Goal: Task Accomplishment & Management: Use online tool/utility

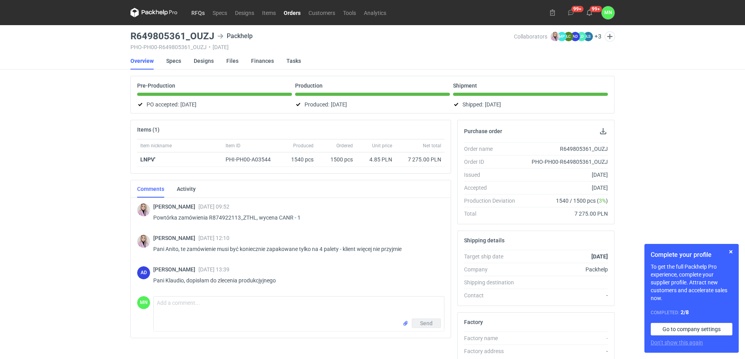
click at [193, 15] on link "RFQs" at bounding box center [197, 12] width 21 height 9
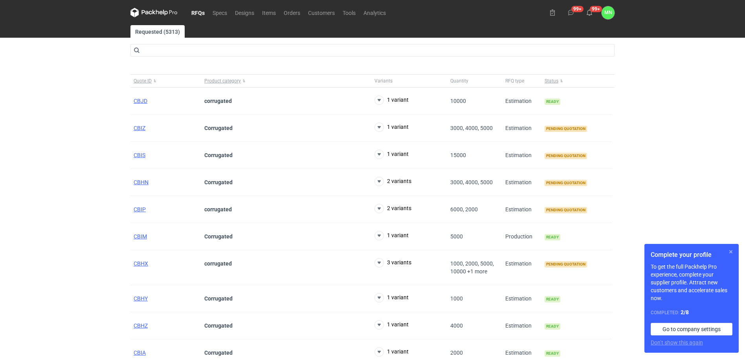
click at [732, 253] on button "button" at bounding box center [730, 251] width 9 height 9
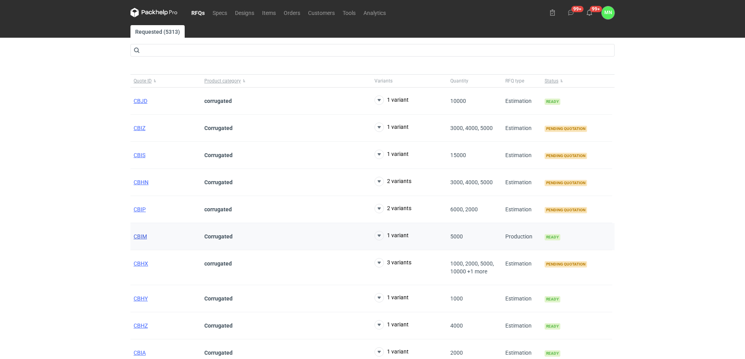
click at [141, 238] on span "CBIM" at bounding box center [140, 236] width 13 height 6
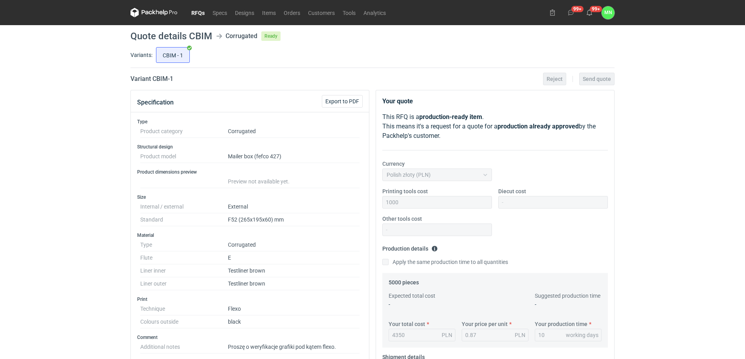
click at [194, 8] on link "RFQs" at bounding box center [197, 12] width 21 height 9
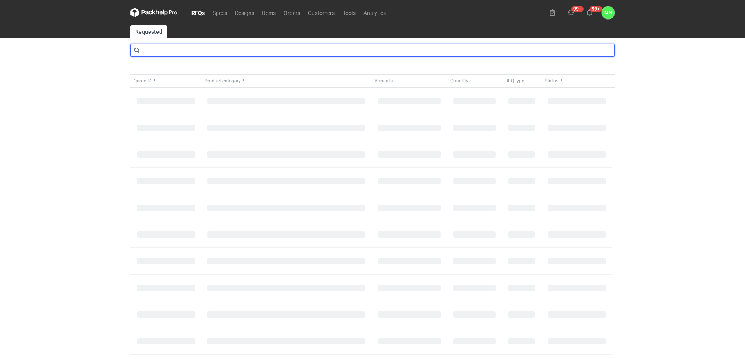
click at [188, 49] on input "text" at bounding box center [372, 50] width 484 height 13
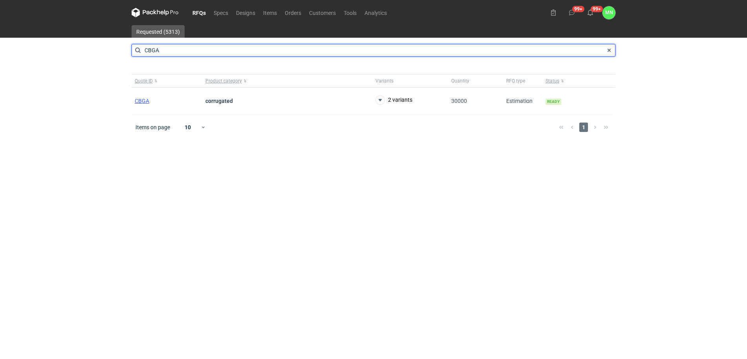
type input "CBGA"
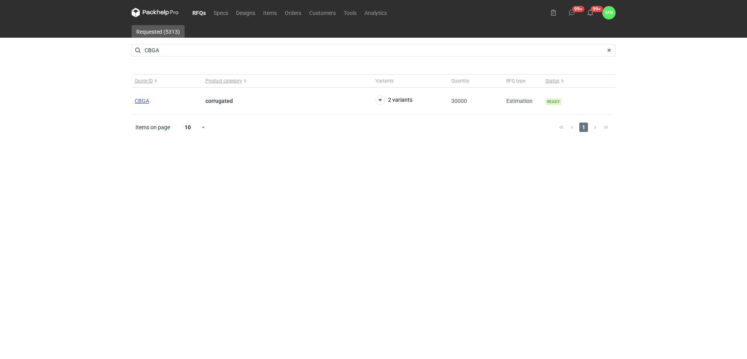
click at [143, 101] on span "CBGA" at bounding box center [142, 101] width 15 height 6
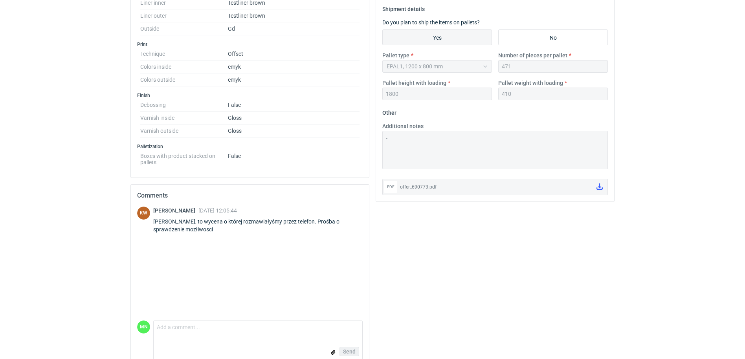
scroll to position [334, 0]
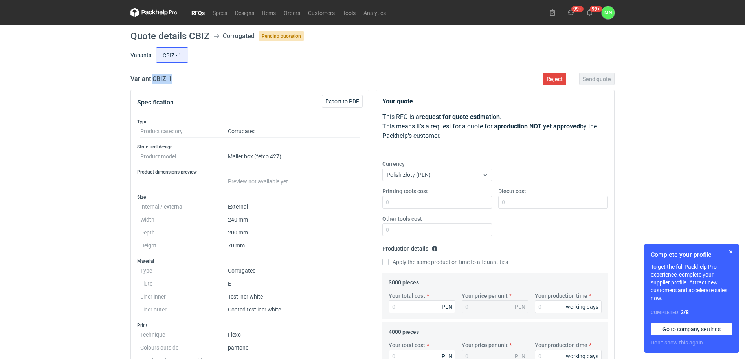
drag, startPoint x: 197, startPoint y: 77, endPoint x: 154, endPoint y: 81, distance: 43.8
click at [154, 81] on div "Variant CBIZ - 1 Reject Send quote" at bounding box center [372, 78] width 484 height 9
copy h2 "CBIZ - 1"
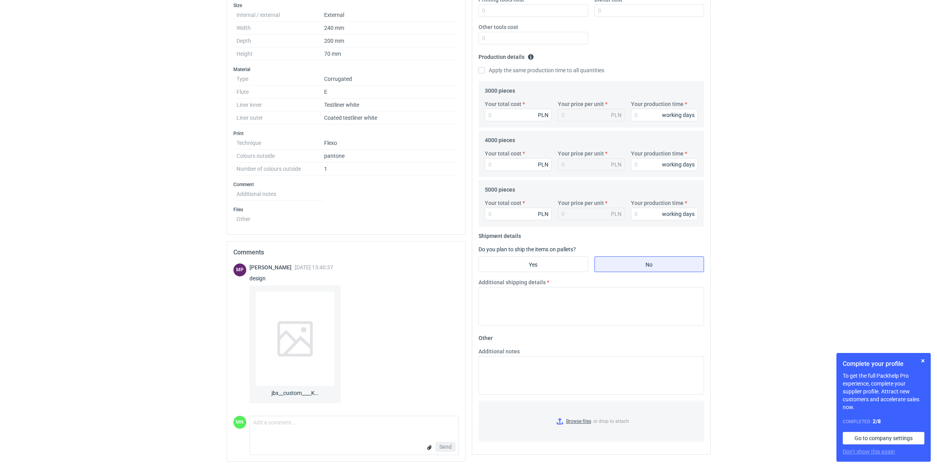
scroll to position [193, 0]
click at [281, 359] on span "jbx__custom____KSKL__d0__oR967078982__outside.pdf" at bounding box center [295, 391] width 47 height 11
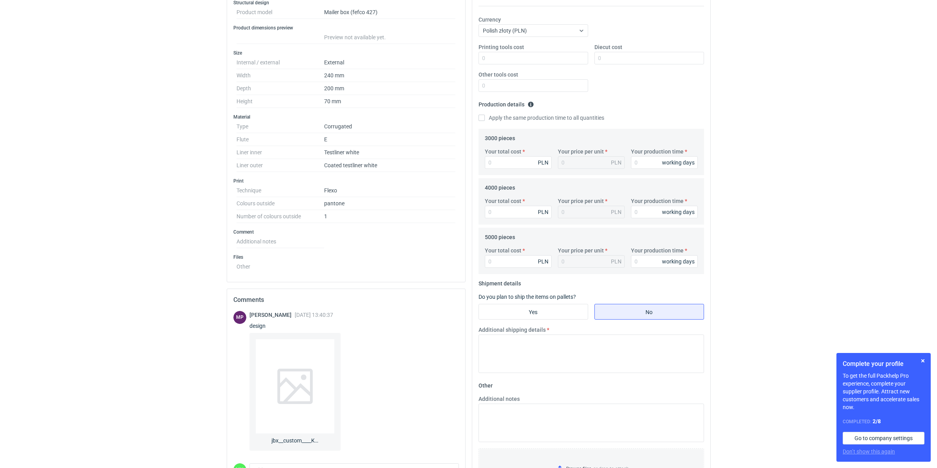
scroll to position [147, 0]
click at [512, 166] on div "Your total cost PLN Your price per unit PLN Your production time working days" at bounding box center [591, 159] width 219 height 28
click at [511, 161] on input "Your total cost" at bounding box center [518, 159] width 67 height 13
type input "3810"
type input "1.27"
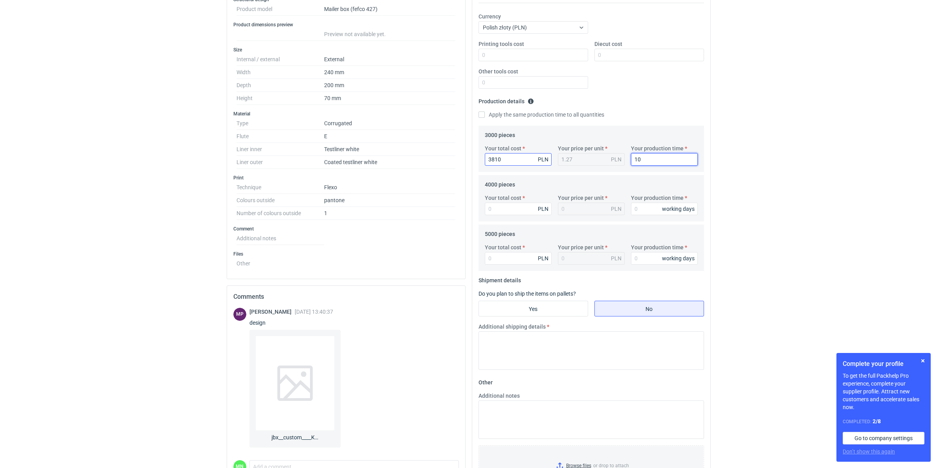
type input "10"
click at [512, 57] on input "Printing tools cost" at bounding box center [534, 55] width 110 height 13
type input "1300"
type input "2080"
click at [518, 205] on input "Your total cost" at bounding box center [518, 209] width 67 height 13
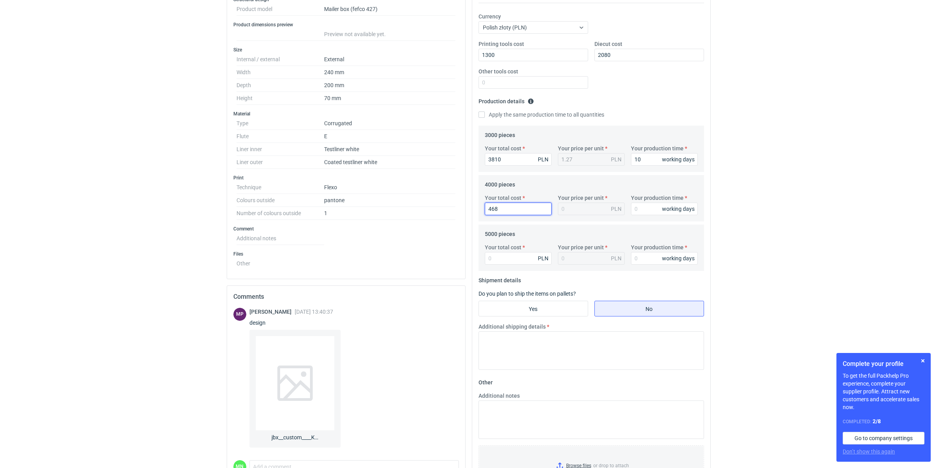
type input "4680"
type input "1.17"
type input "4680"
type input "10"
type input "5600"
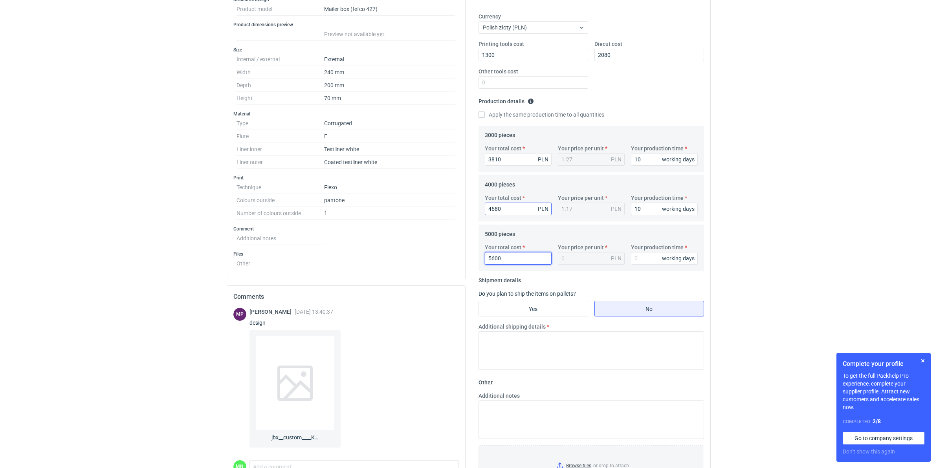
type input "1.12"
type input "5600"
type input "10"
click at [523, 307] on input "Yes" at bounding box center [533, 308] width 109 height 15
radio input "true"
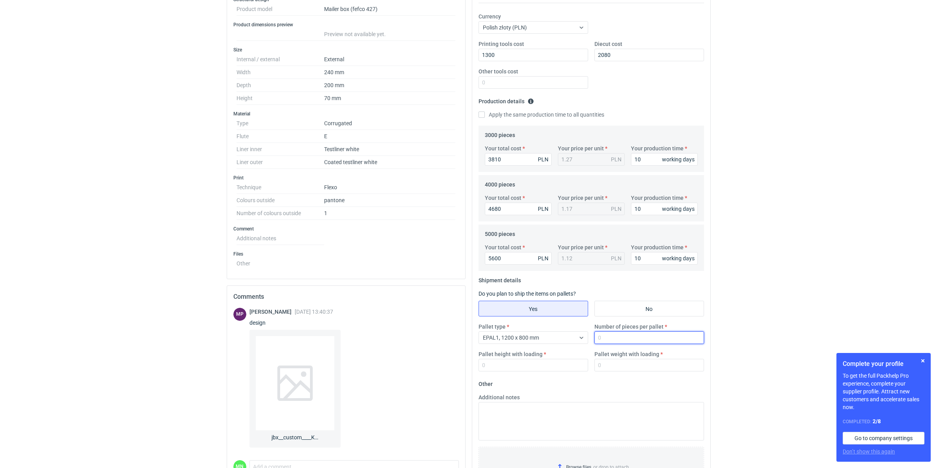
click at [605, 339] on input "Number of pieces per pallet" at bounding box center [650, 338] width 110 height 13
type input "1650"
type input "1800"
click at [627, 359] on input "Pallet weight with loading" at bounding box center [650, 365] width 110 height 13
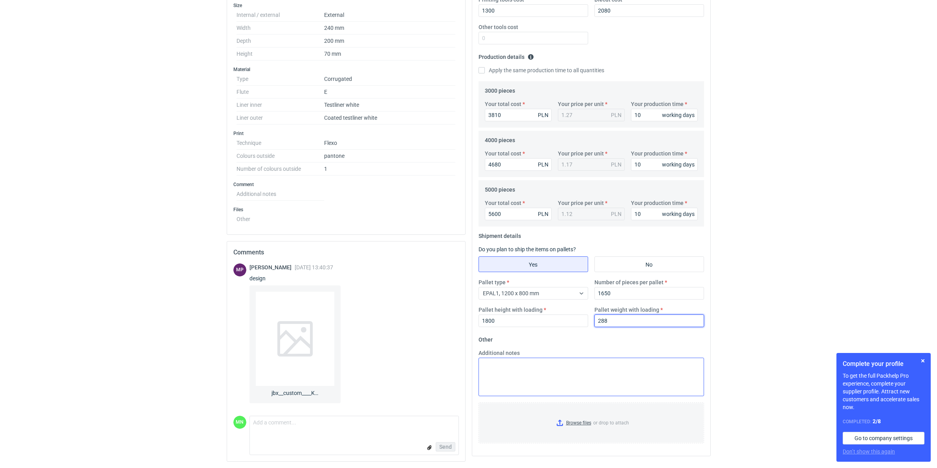
scroll to position [193, 0]
click at [576, 359] on input "Browse files or drop to attach" at bounding box center [591, 423] width 224 height 39
drag, startPoint x: 590, startPoint y: 320, endPoint x: 484, endPoint y: 314, distance: 106.7
click at [526, 319] on div "Pallet type EPAL1, 1200 x 800 mm Number of pieces per pallet 1650 Pallet height…" at bounding box center [592, 306] width 232 height 55
type input "290"
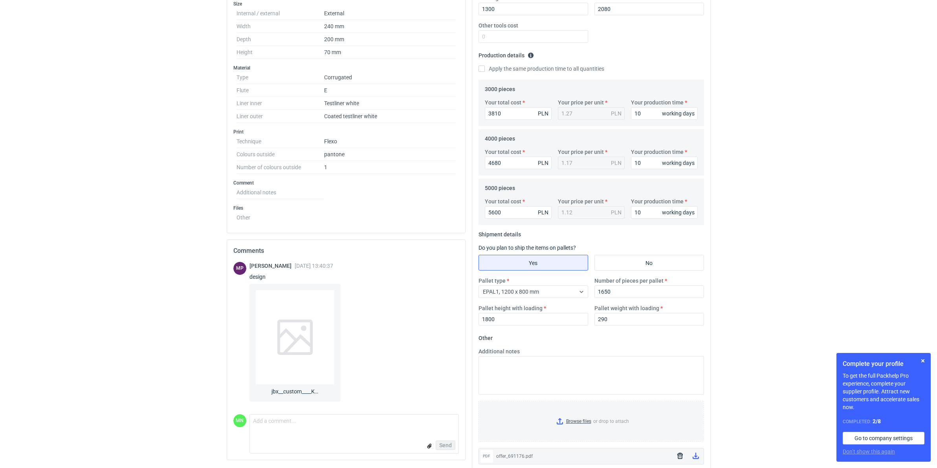
click at [747, 243] on div "RFQs Specs Designs Items Orders Customers Tools Analytics 99+ 99+ MN Małgorzata…" at bounding box center [468, 41] width 937 height 468
click at [747, 359] on button "button" at bounding box center [922, 360] width 9 height 9
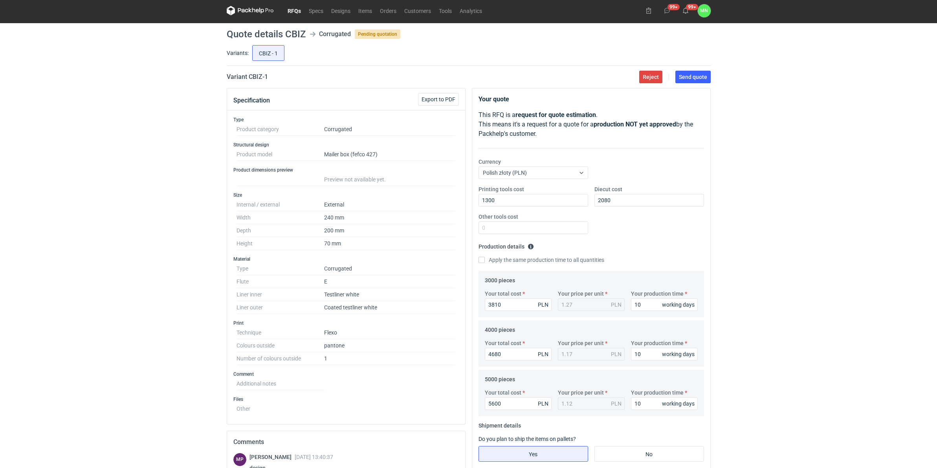
scroll to position [0, 0]
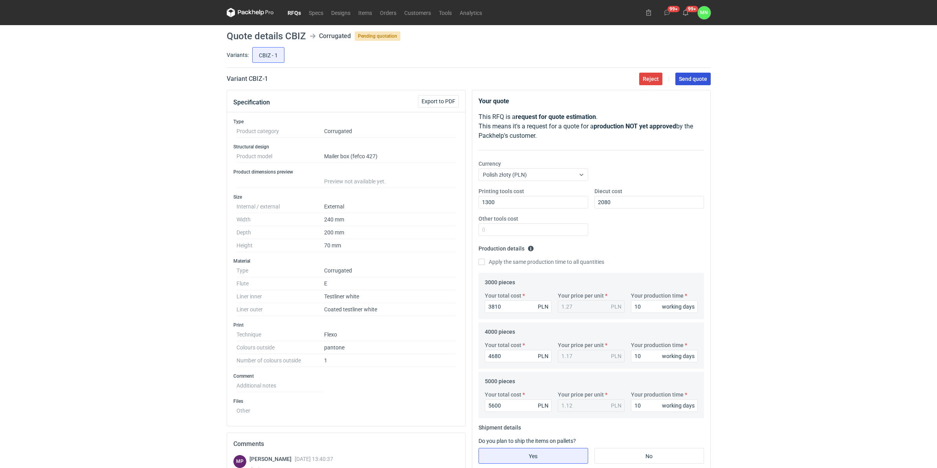
click at [704, 83] on button "Send quote" at bounding box center [693, 79] width 35 height 13
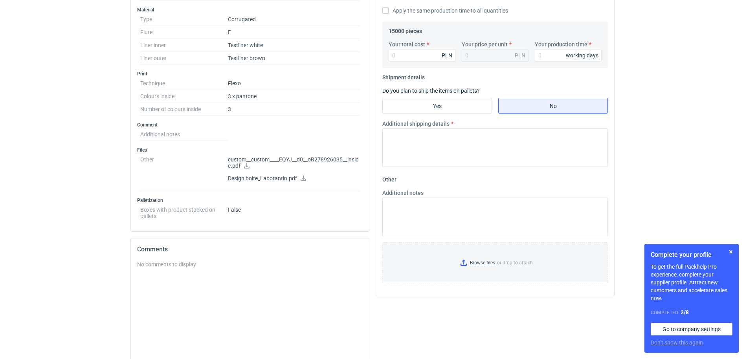
scroll to position [295, 0]
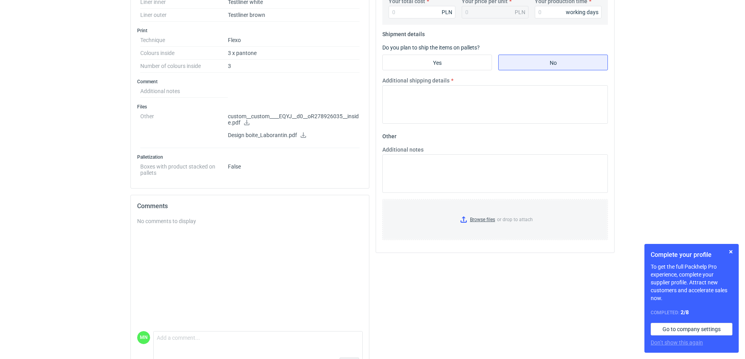
click at [250, 124] on icon at bounding box center [247, 123] width 6 height 6
click at [302, 136] on icon at bounding box center [303, 135] width 6 height 6
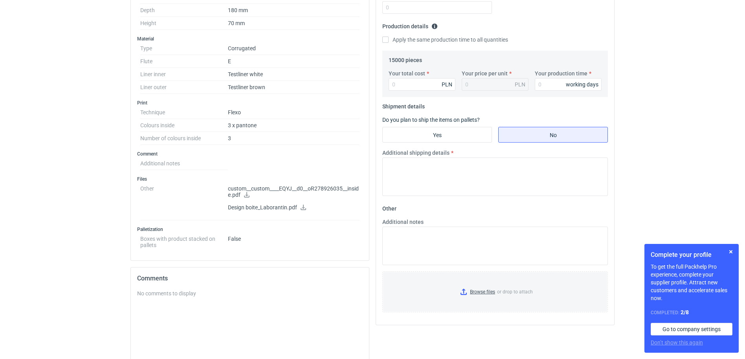
scroll to position [196, 0]
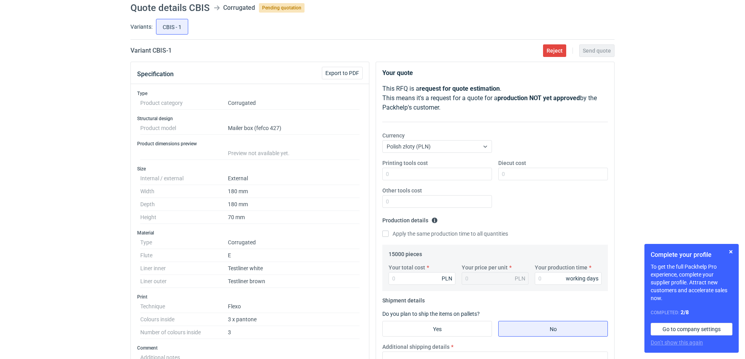
scroll to position [49, 0]
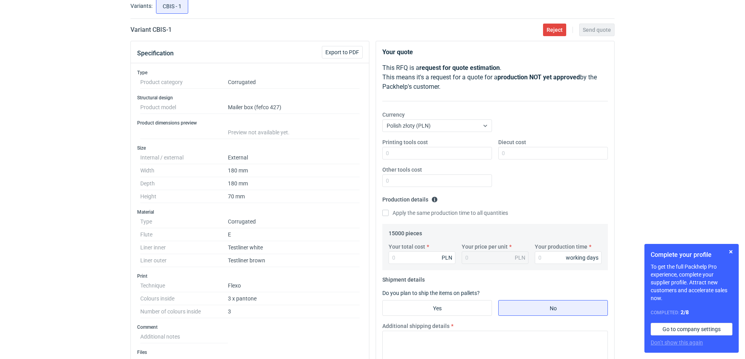
click at [157, 30] on h2 "Variant CBIS - 1" at bounding box center [150, 29] width 41 height 9
copy h2 "CBIS"
drag, startPoint x: 157, startPoint y: 30, endPoint x: 63, endPoint y: 135, distance: 140.6
click at [50, 124] on div "RFQs Specs Designs Items Orders Customers Tools Analytics 99+ 99+ MN Małgorzata…" at bounding box center [372, 130] width 745 height 359
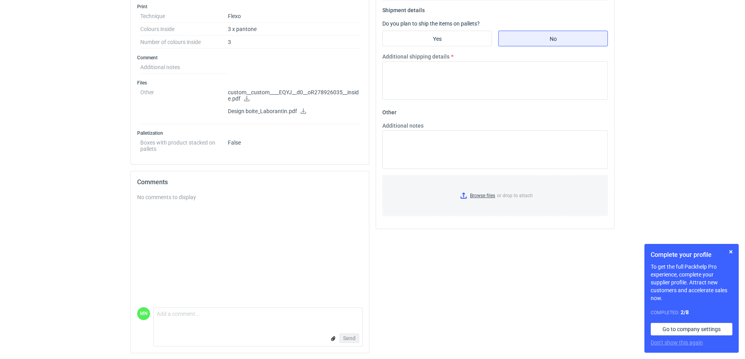
scroll to position [319, 0]
click at [189, 321] on textarea "Comment message" at bounding box center [258, 315] width 209 height 17
click at [175, 315] on textarea "Dzień dobry Panie Michale, proszę o kontakt odnośnie tego zapytania, mam pytani…" at bounding box center [258, 313] width 209 height 22
type textarea "Dzień dobry Panie Michale, proszę o kontakt odnośnie tego zapytania, mam pytani…"
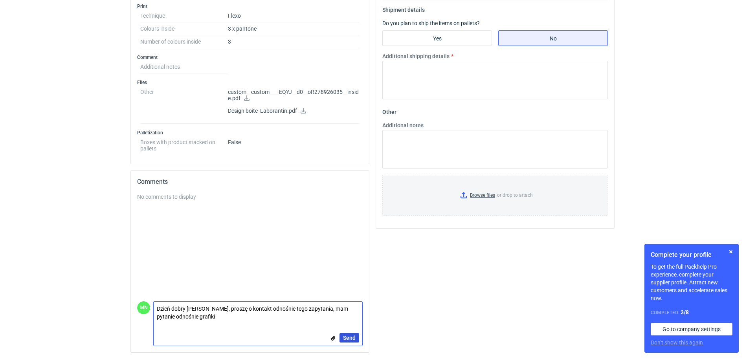
click at [355, 338] on span "Send" at bounding box center [349, 338] width 13 height 6
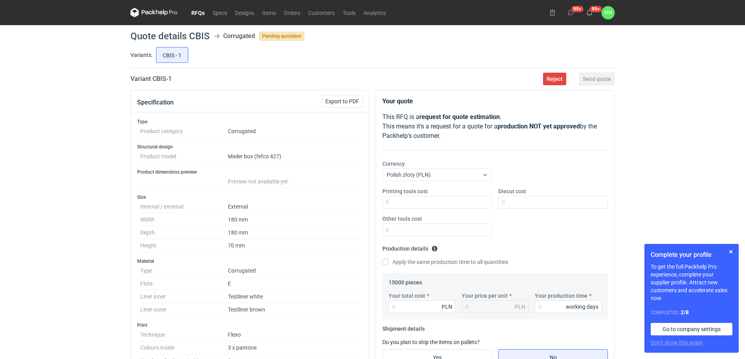
click at [202, 9] on link "RFQs" at bounding box center [197, 12] width 21 height 9
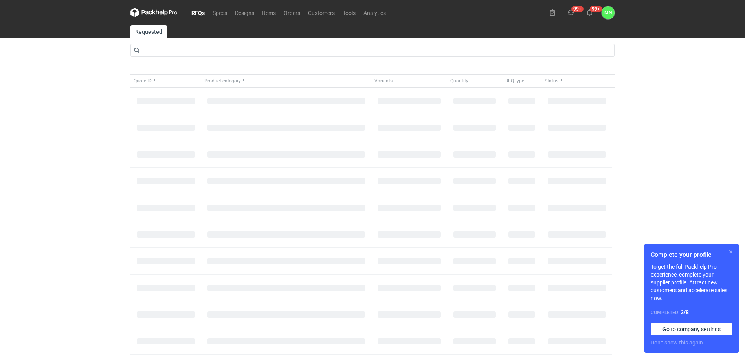
click at [730, 250] on button "button" at bounding box center [730, 251] width 9 height 9
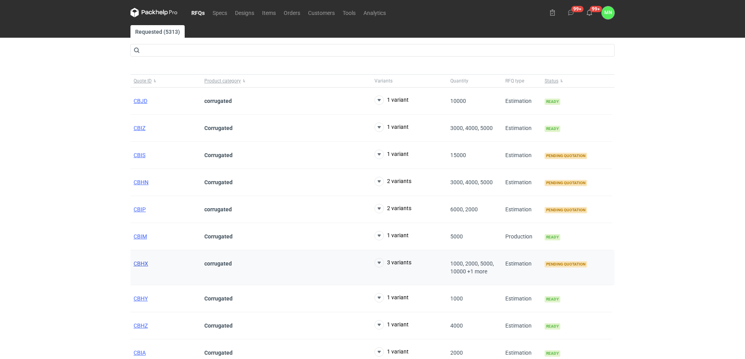
click at [145, 262] on span "CBHX" at bounding box center [141, 264] width 15 height 6
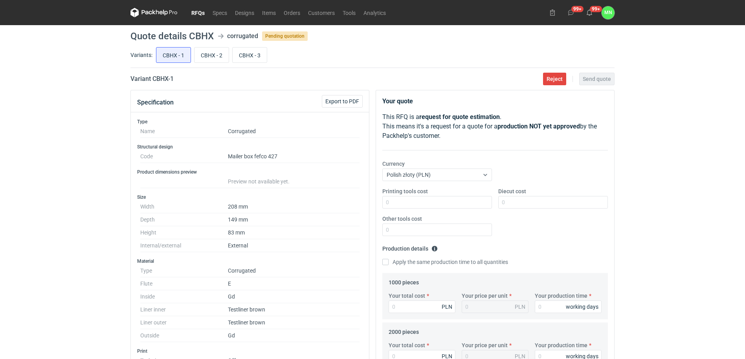
click at [207, 46] on div "CBHX - 1 CBHX - 2 CBHX - 3" at bounding box center [384, 55] width 460 height 19
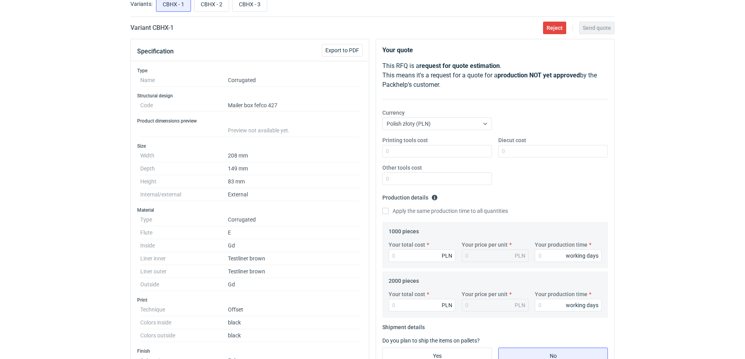
scroll to position [49, 0]
drag, startPoint x: 217, startPoint y: 8, endPoint x: 237, endPoint y: 40, distance: 37.2
click at [218, 9] on input "CBHX - 2" at bounding box center [212, 5] width 34 height 15
radio input "true"
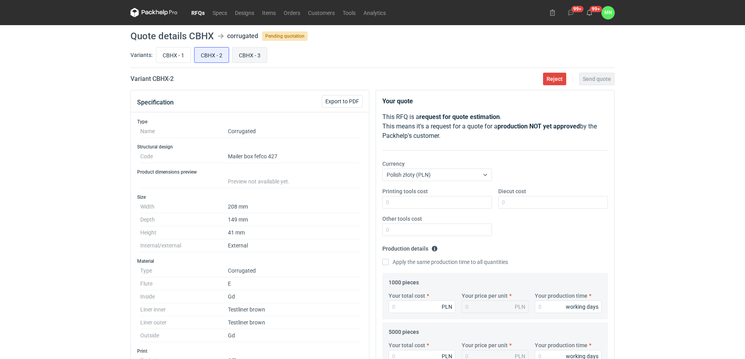
click at [252, 57] on input "CBHX - 3" at bounding box center [250, 55] width 34 height 15
radio input "true"
click at [192, 12] on link "RFQs" at bounding box center [197, 12] width 21 height 9
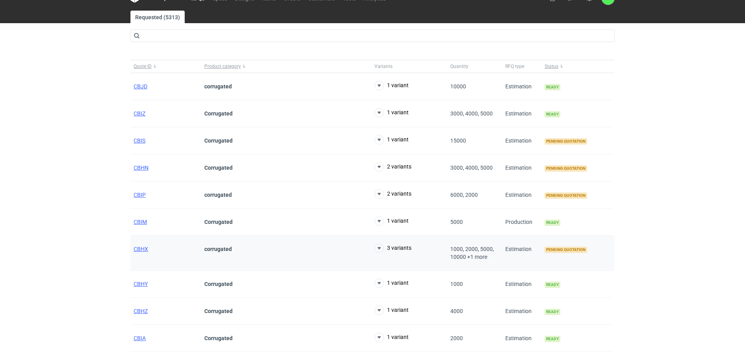
scroll to position [33, 0]
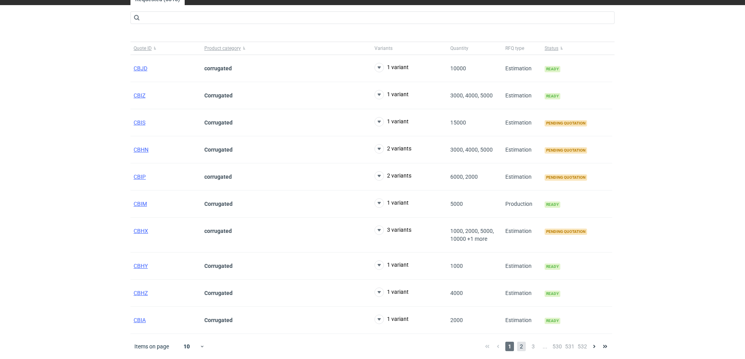
click at [521, 344] on span "2" at bounding box center [521, 346] width 9 height 9
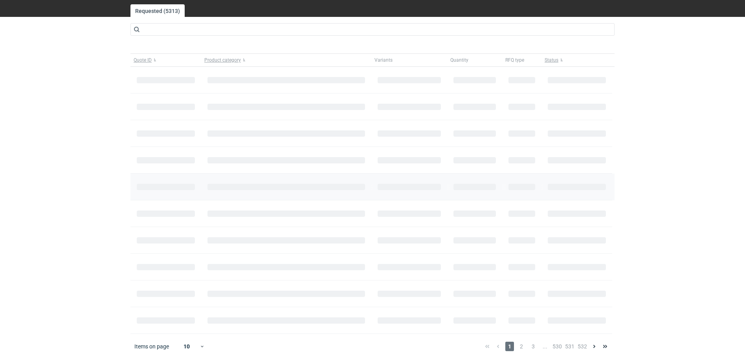
scroll to position [33, 0]
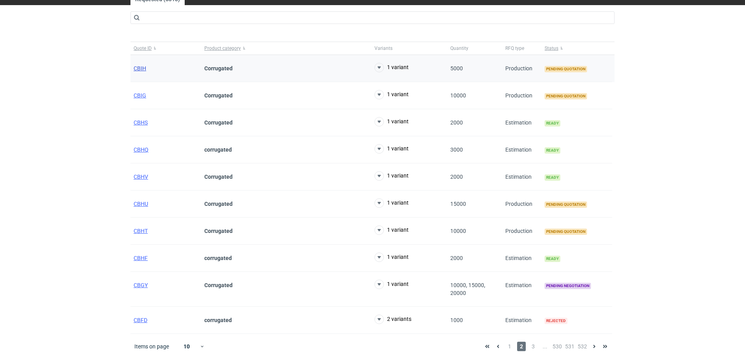
click at [143, 68] on span "CBIH" at bounding box center [140, 68] width 13 height 6
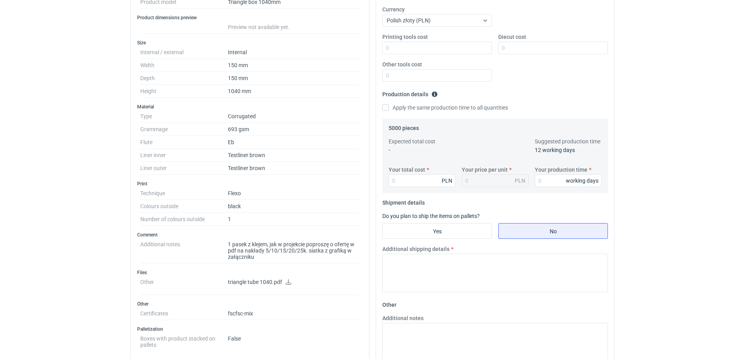
scroll to position [196, 0]
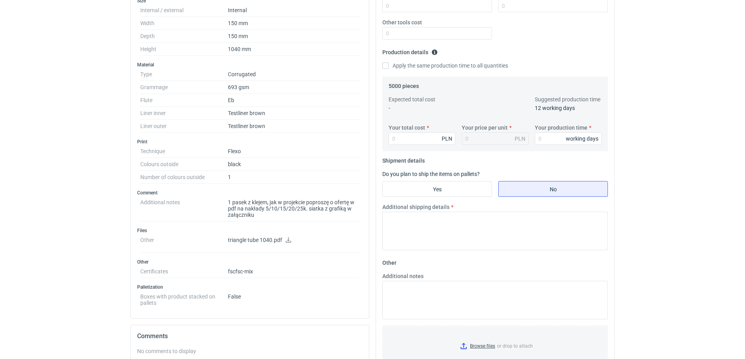
click at [288, 240] on icon at bounding box center [289, 240] width 6 height 6
click at [255, 204] on dd "1 pasek z klejem, jak w projekcie poproszę o ofertę w pdf na nakłady 5/10/15/20…" at bounding box center [294, 209] width 132 height 26
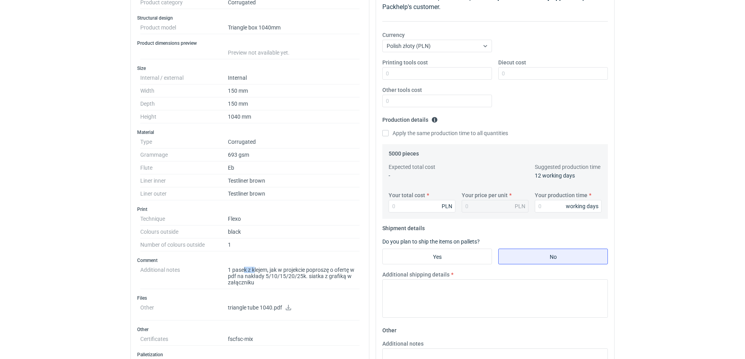
scroll to position [0, 0]
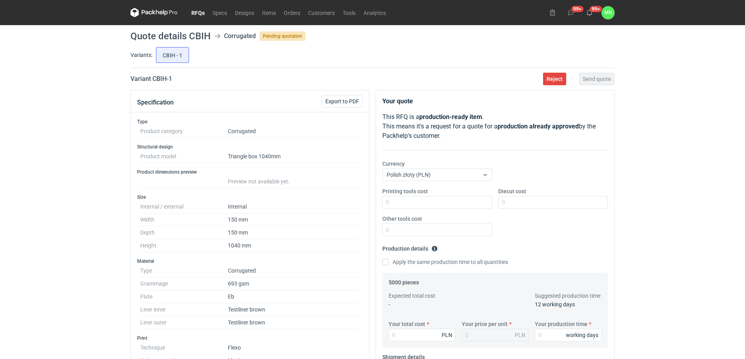
click at [196, 11] on link "RFQs" at bounding box center [197, 12] width 21 height 9
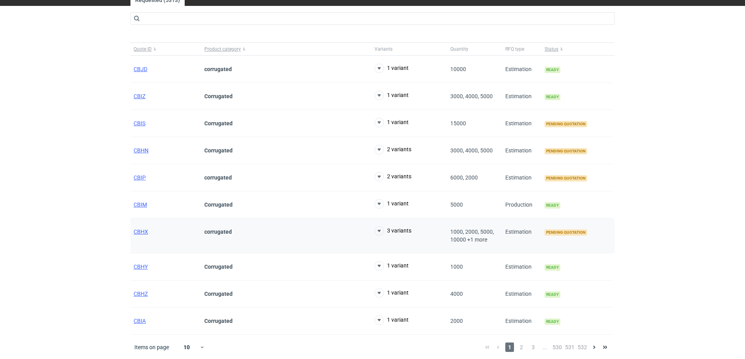
scroll to position [33, 0]
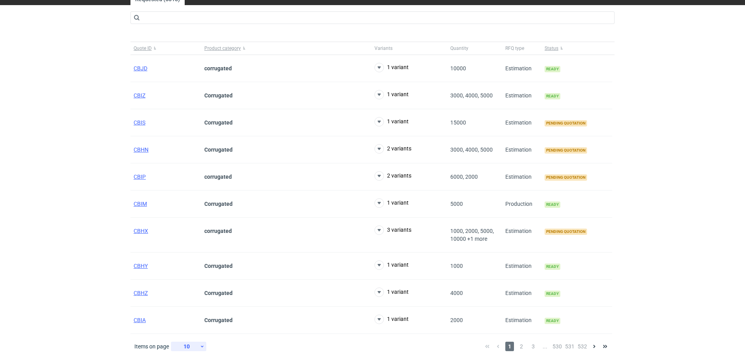
click at [189, 342] on div "10" at bounding box center [187, 346] width 26 height 11
click at [194, 322] on div "30" at bounding box center [189, 324] width 26 height 11
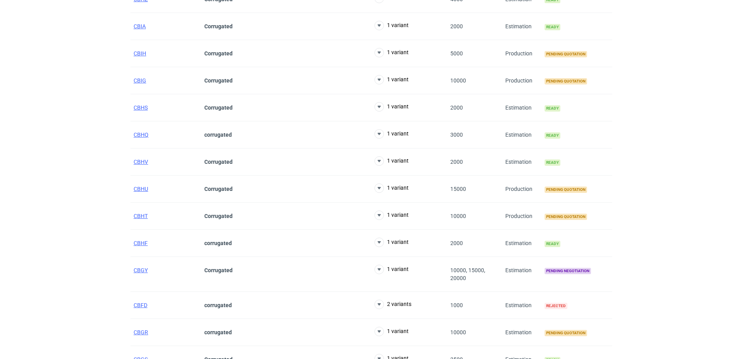
scroll to position [327, 0]
click at [141, 270] on span "CBGY" at bounding box center [141, 269] width 14 height 6
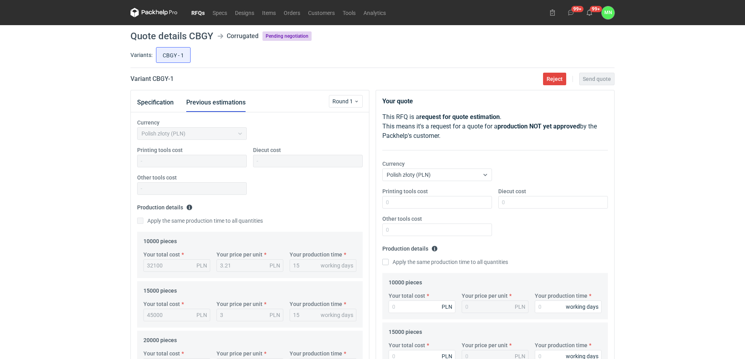
click at [159, 79] on h2 "Variant CBGY - 1" at bounding box center [151, 78] width 43 height 9
copy h2 "CBGY"
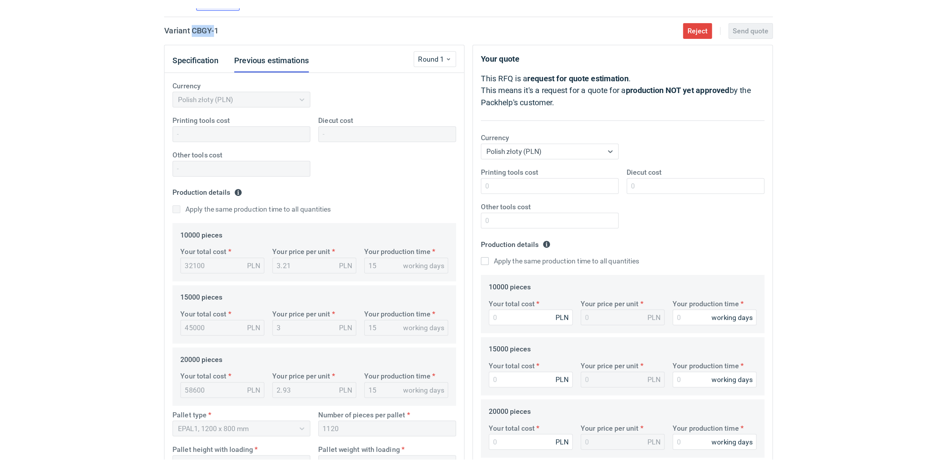
scroll to position [98, 0]
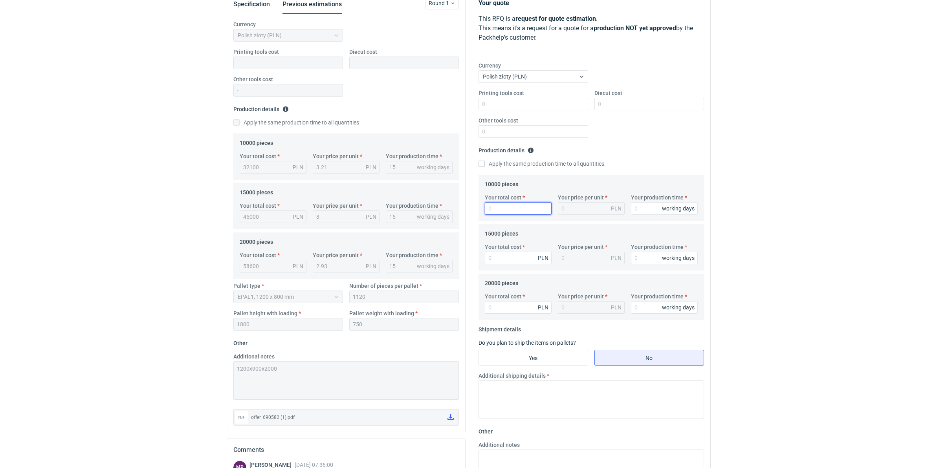
click at [501, 207] on input "Your total cost" at bounding box center [518, 208] width 67 height 13
type input "31600"
type input "3.16"
type input "31600"
click at [523, 259] on input "Your total cost" at bounding box center [518, 258] width 67 height 13
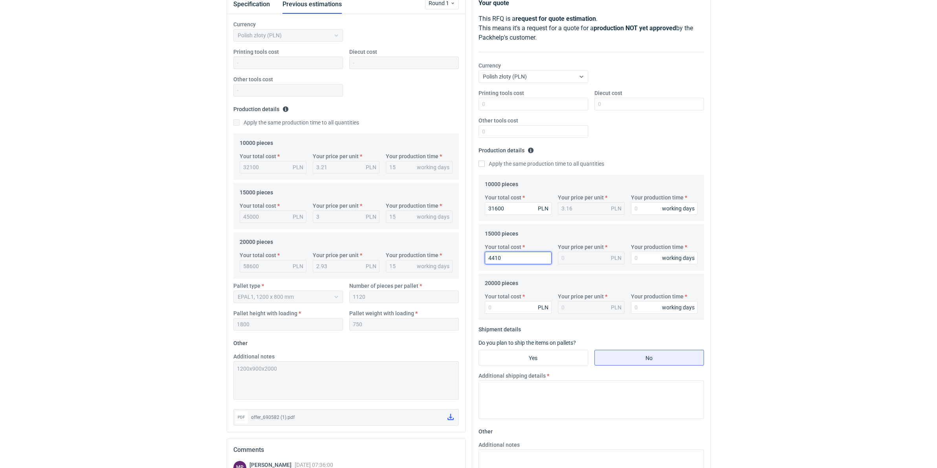
type input "44100"
type input "2.94"
type input "44100"
click at [517, 303] on input "Your total cost" at bounding box center [518, 307] width 67 height 13
type input "56400"
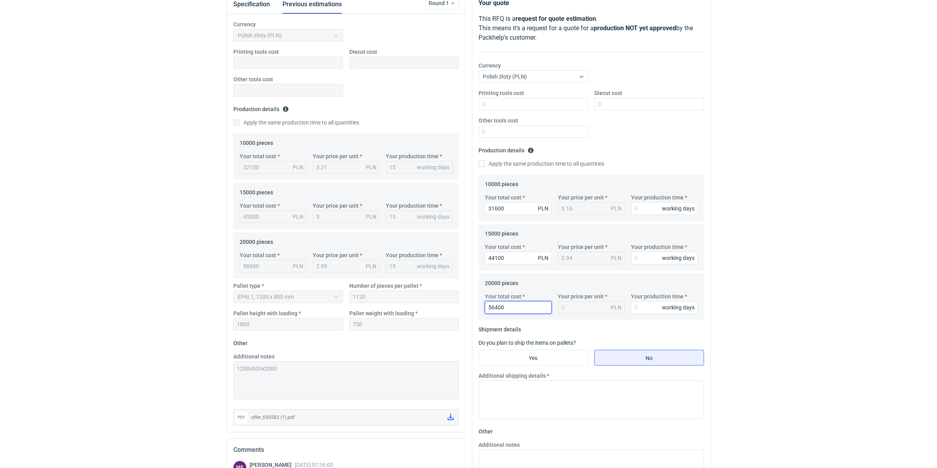
type input "2.82"
type input "56400"
click at [644, 208] on input "Your production time" at bounding box center [664, 208] width 67 height 13
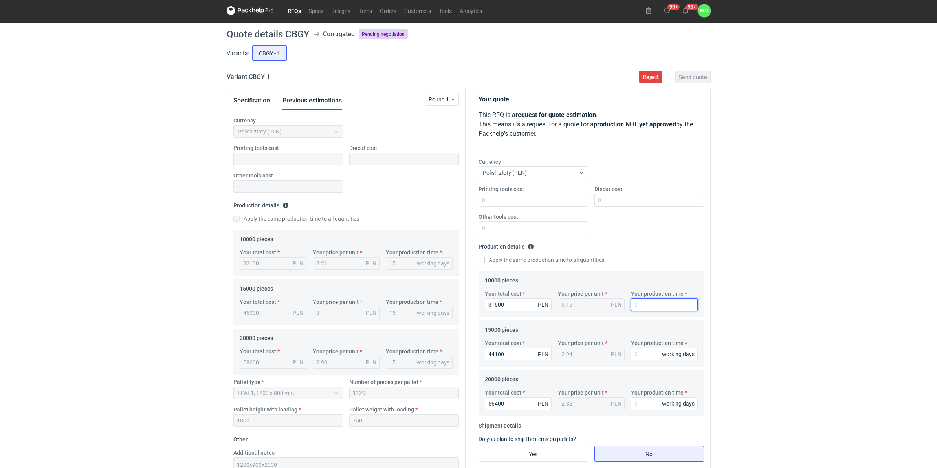
scroll to position [0, 0]
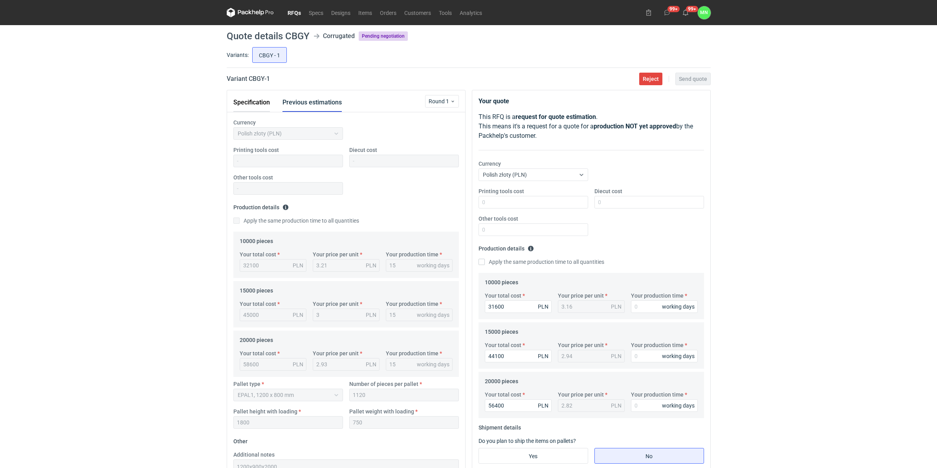
click at [263, 105] on button "Specification" at bounding box center [251, 102] width 37 height 19
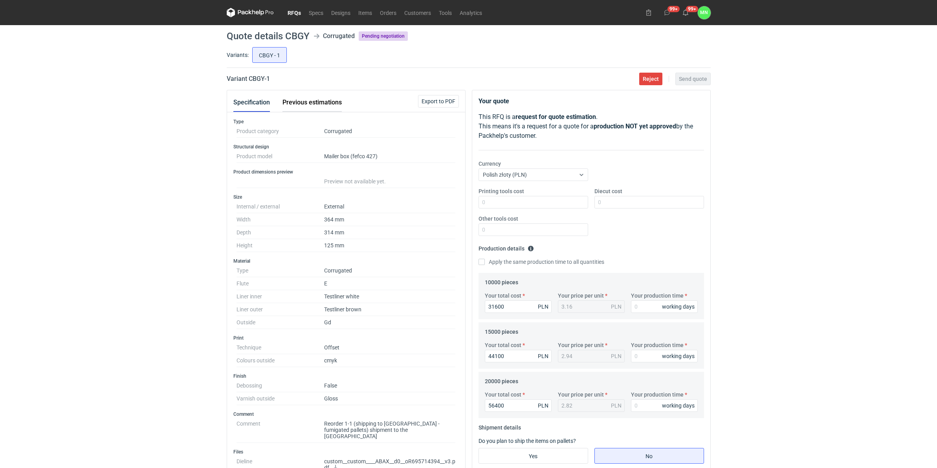
click at [312, 103] on button "Previous estimations" at bounding box center [312, 102] width 59 height 19
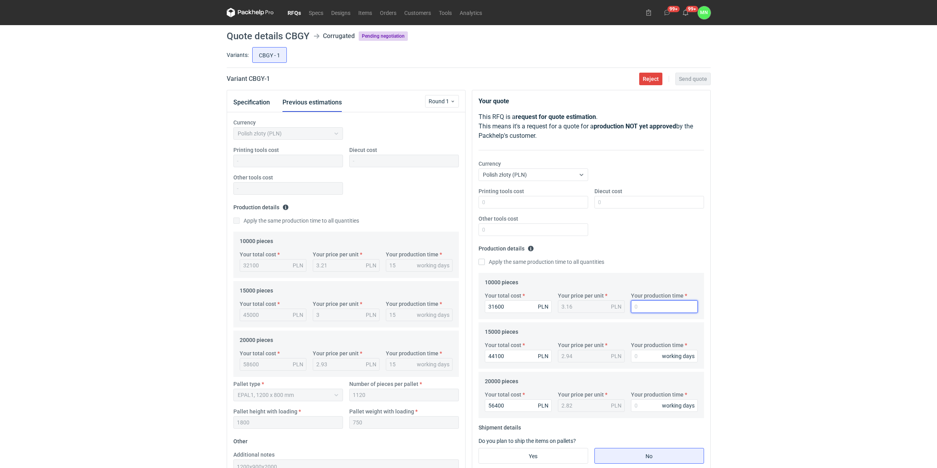
click at [651, 307] on input "Your production time" at bounding box center [664, 307] width 67 height 13
type input "15"
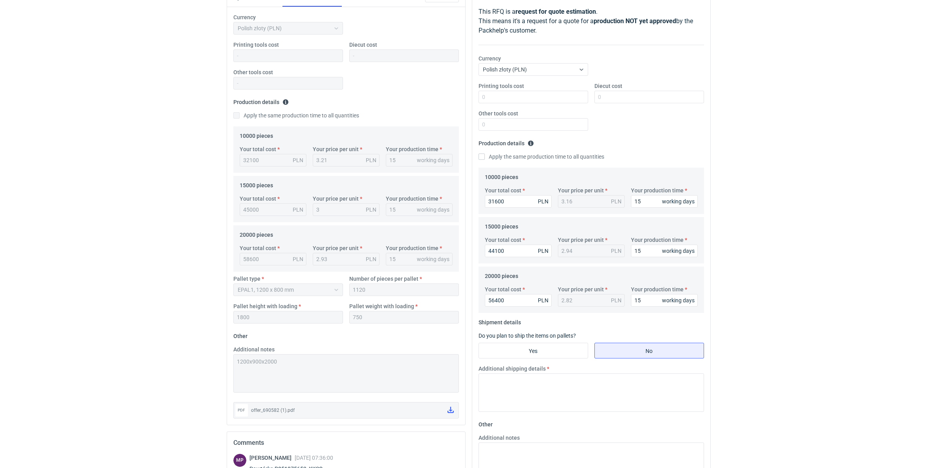
scroll to position [147, 0]
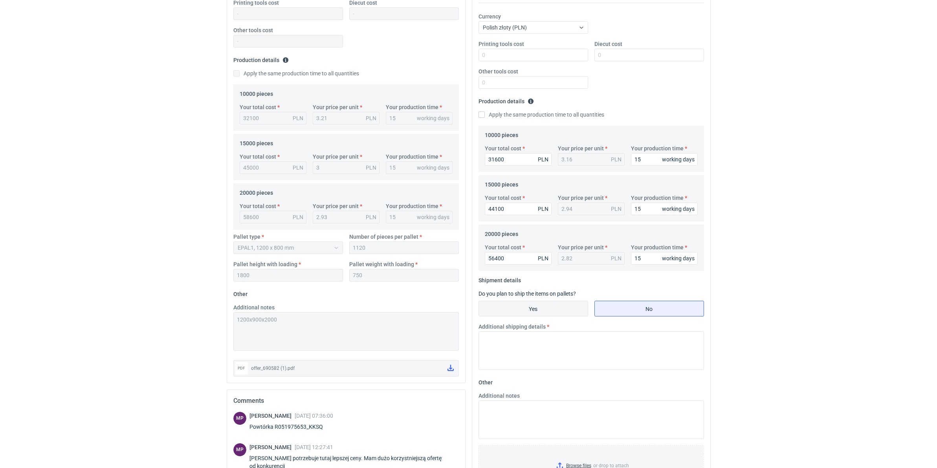
click at [529, 303] on input "Yes" at bounding box center [533, 308] width 109 height 15
radio input "true"
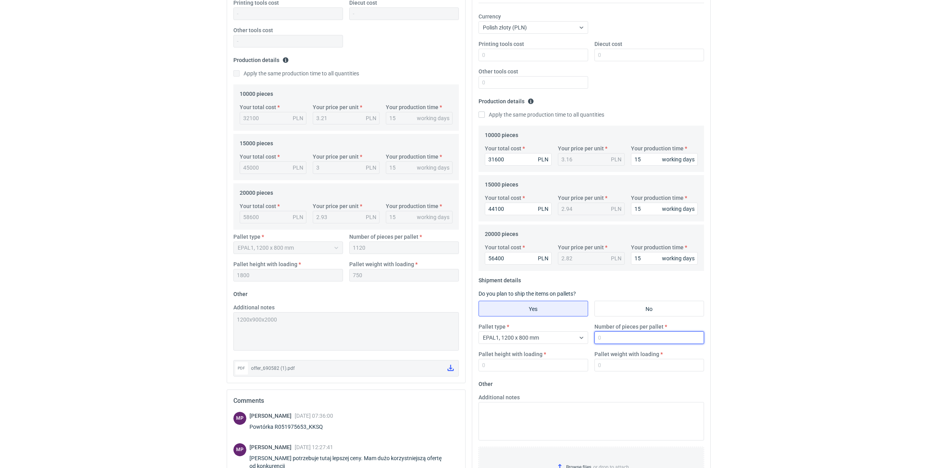
click at [642, 341] on input "Number of pieces per pallet" at bounding box center [650, 338] width 110 height 13
type input "1120"
type input "1800"
type input "750"
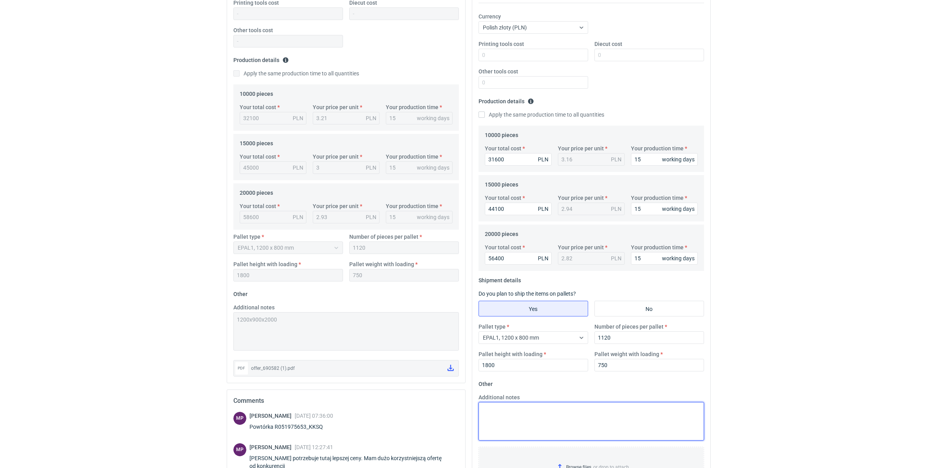
click at [508, 359] on textarea "Additional notes" at bounding box center [592, 421] width 226 height 39
paste textarea "1200x900x2000"
type textarea "1200x900x2000"
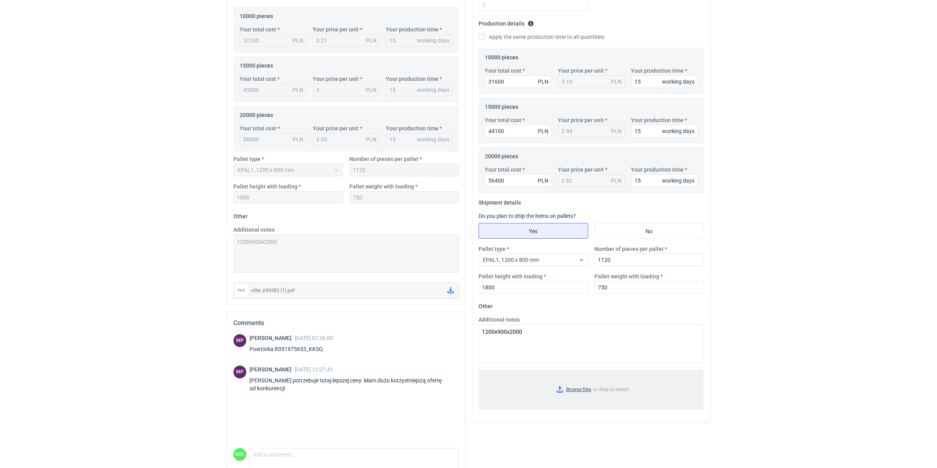
scroll to position [258, 0]
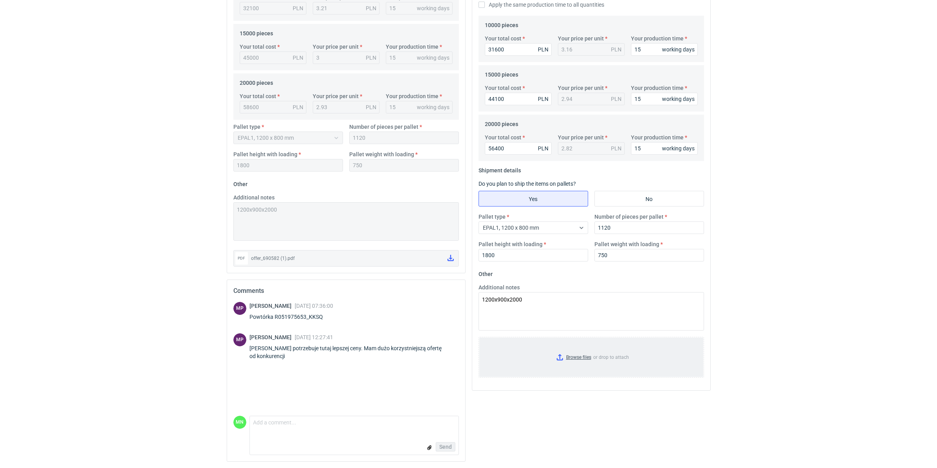
click at [587, 358] on input "Browse files or drop to attach" at bounding box center [591, 357] width 224 height 39
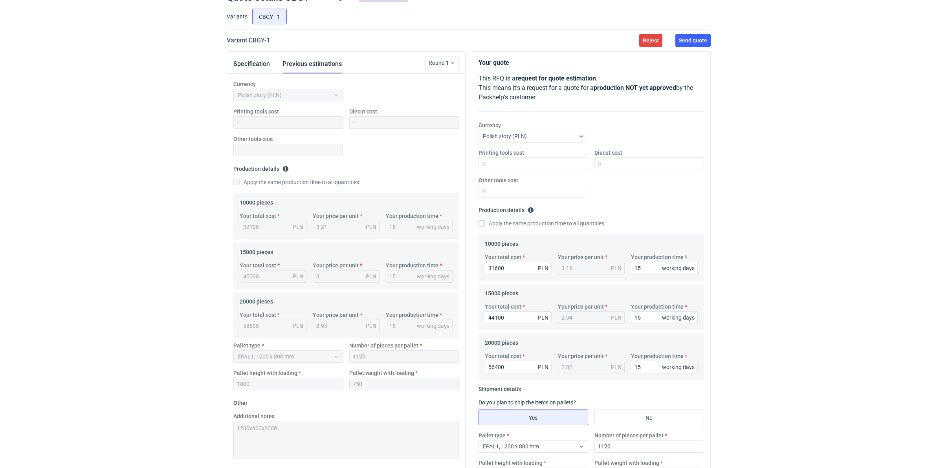
scroll to position [0, 0]
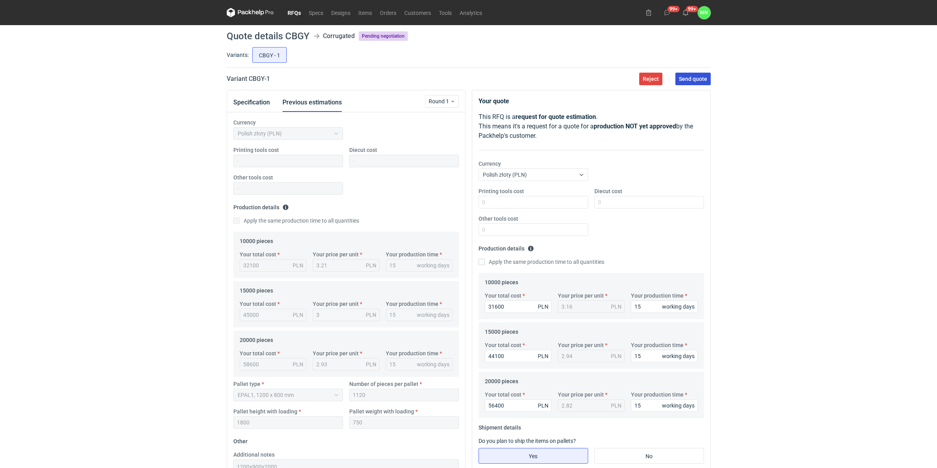
drag, startPoint x: 702, startPoint y: 77, endPoint x: 524, endPoint y: 210, distance: 222.4
click at [702, 80] on span "Send quote" at bounding box center [693, 79] width 28 height 6
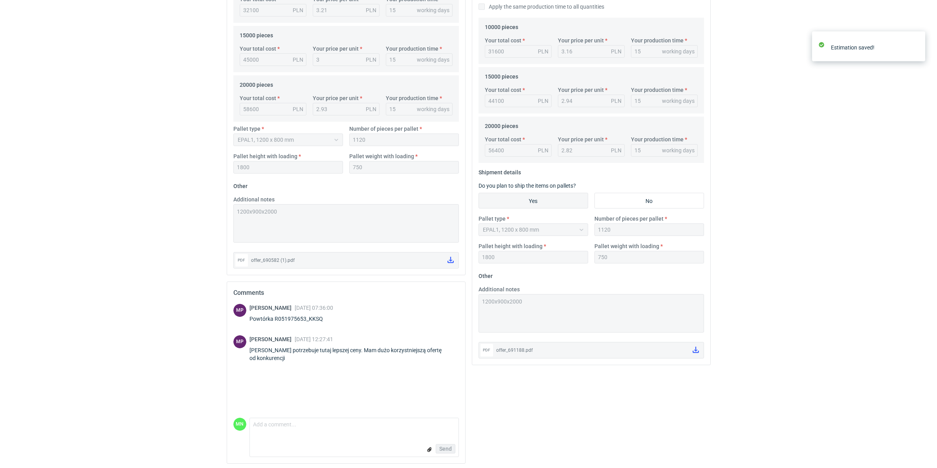
scroll to position [258, 0]
click at [268, 359] on textarea "Comment message" at bounding box center [354, 425] width 209 height 17
type textarea "P"
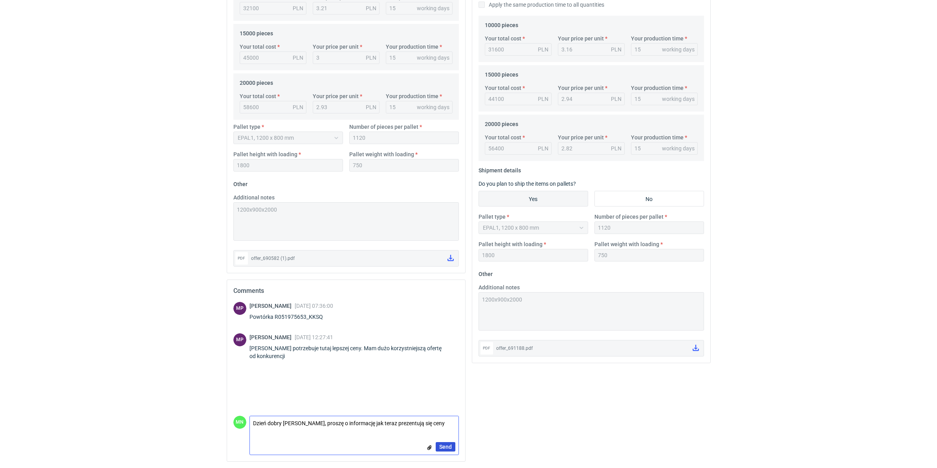
type textarea "Dzień dobry Panie Tomku, proszę o informację jak teraz prezentują się ceny"
click at [449, 359] on span "Send" at bounding box center [445, 447] width 13 height 6
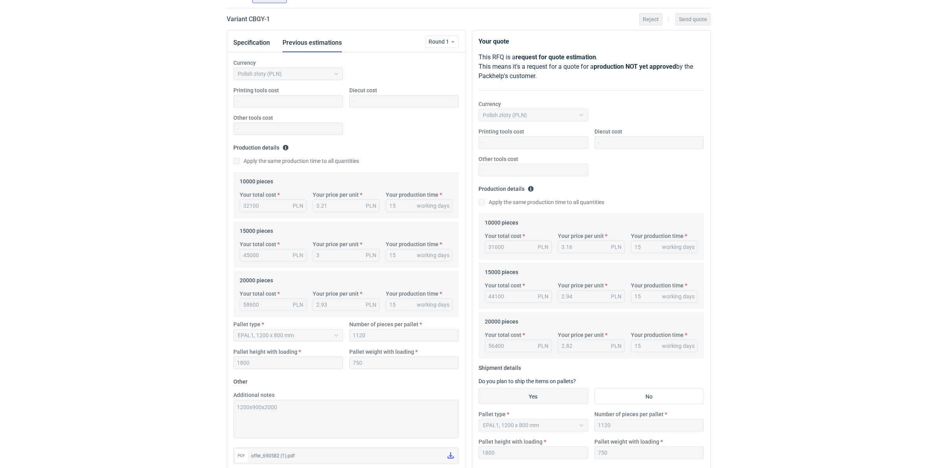
scroll to position [0, 0]
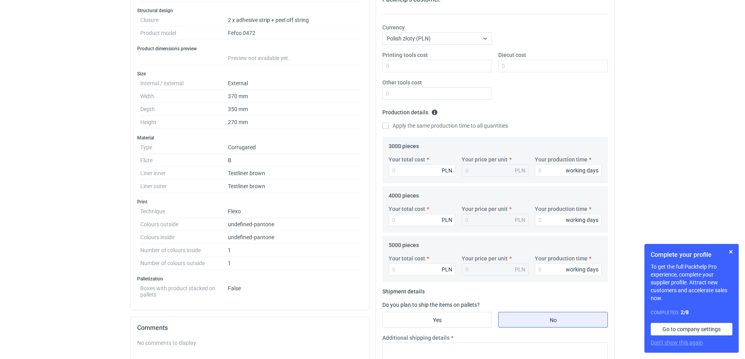
scroll to position [147, 0]
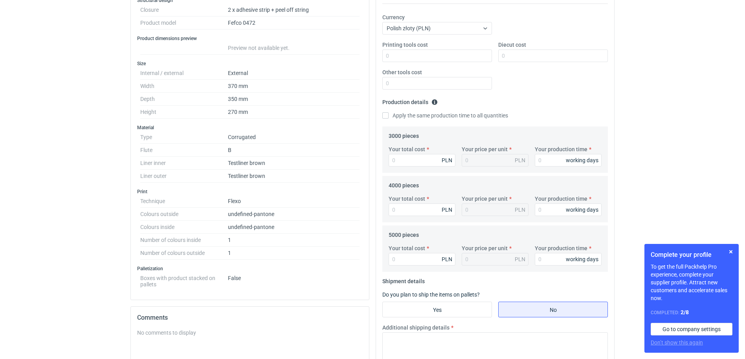
click at [87, 150] on div "RFQs Specs Designs Items Orders Customers Tools Analytics 99+ 99+ MN Małgorzata…" at bounding box center [372, 32] width 745 height 359
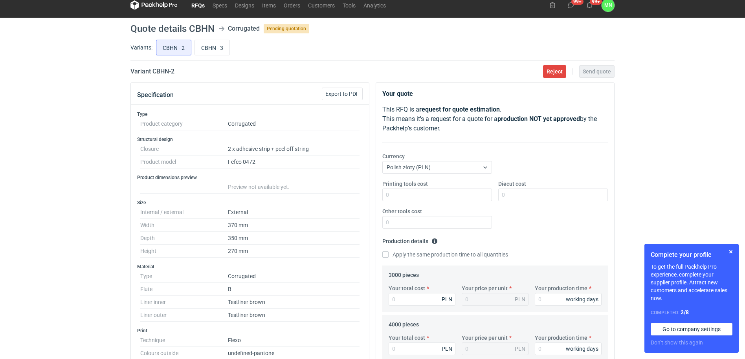
scroll to position [0, 0]
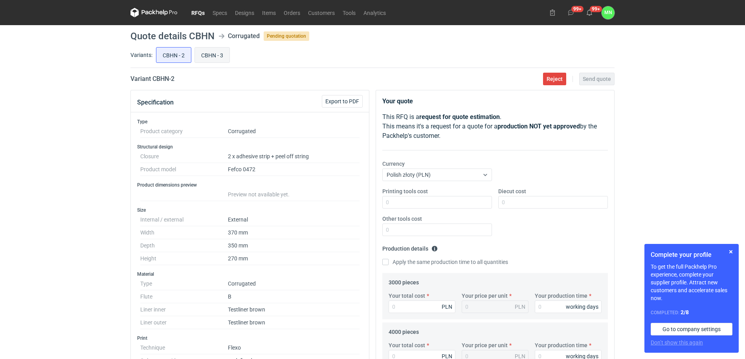
click at [215, 48] on input "CBHN - 3" at bounding box center [212, 55] width 35 height 15
radio input "true"
click at [178, 60] on input "CBHN - 2" at bounding box center [173, 55] width 35 height 15
radio input "true"
click at [220, 55] on input "CBHN - 3" at bounding box center [212, 55] width 35 height 15
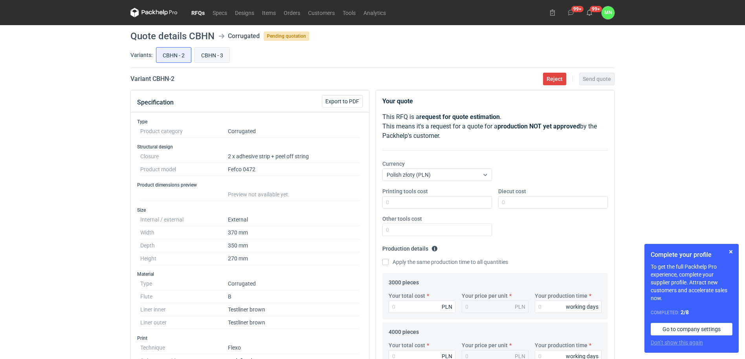
radio input "true"
click at [168, 54] on input "CBHN - 2" at bounding box center [173, 55] width 35 height 15
radio input "true"
click at [214, 52] on input "CBHN - 3" at bounding box center [212, 55] width 35 height 15
radio input "true"
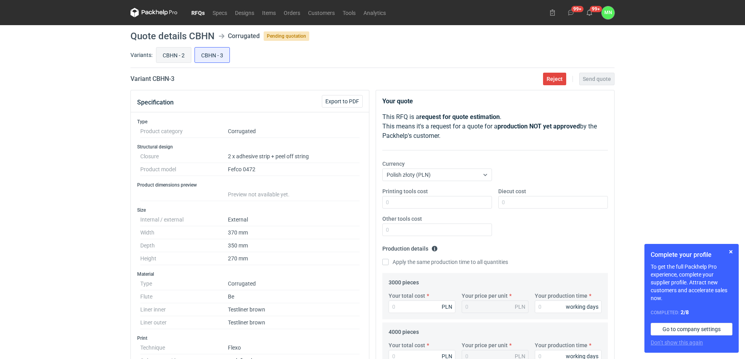
click at [174, 51] on input "CBHN - 2" at bounding box center [173, 55] width 35 height 15
radio input "true"
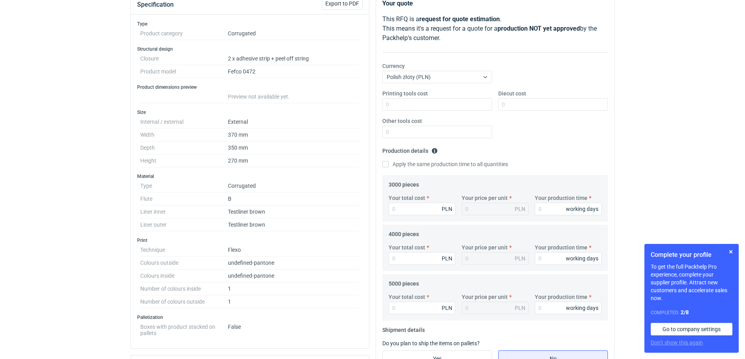
scroll to position [98, 0]
click at [731, 252] on button "button" at bounding box center [730, 251] width 9 height 9
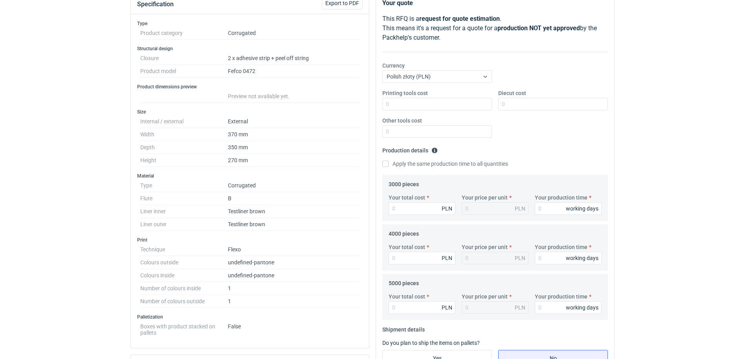
click at [46, 234] on div "RFQs Specs Designs Items Orders Customers Tools Analytics 99+ 99+ MN Małgorzata…" at bounding box center [372, 81] width 745 height 359
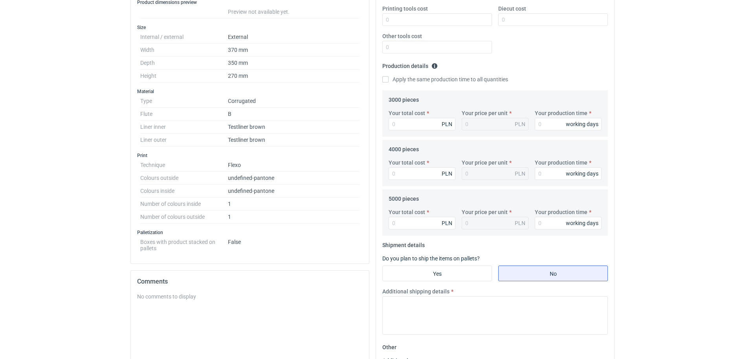
scroll to position [196, 0]
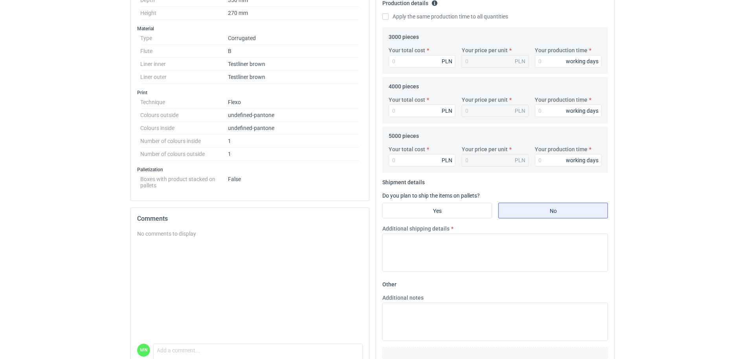
scroll to position [294, 0]
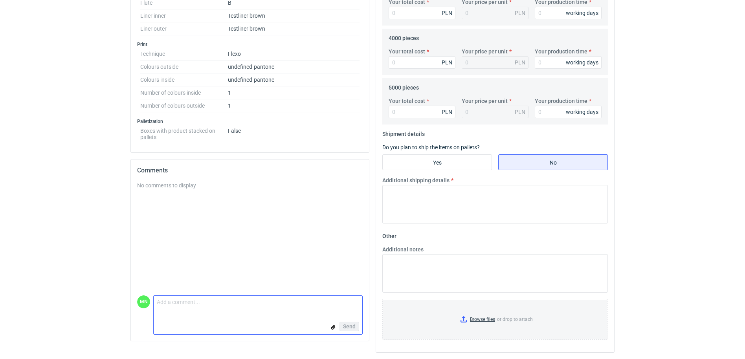
click at [187, 303] on textarea "Comment message" at bounding box center [258, 304] width 209 height 17
click at [210, 301] on textarea "dzień dobry, czy tutajapewnoma być fefco 472?" at bounding box center [258, 304] width 209 height 17
click at [212, 301] on textarea "dzień dobry, czy tutaj pewnoma być fefco 472?" at bounding box center [258, 304] width 209 height 17
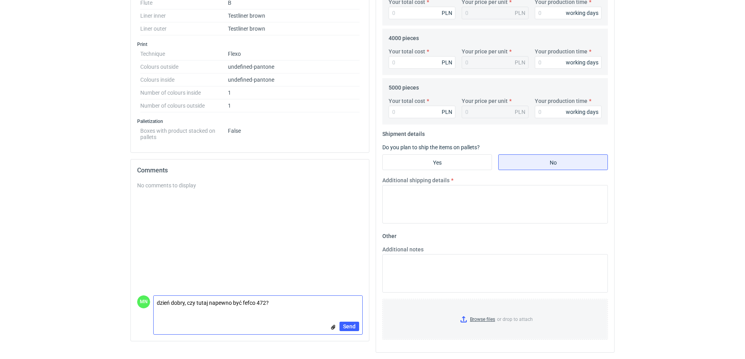
click at [216, 304] on textarea "dzień dobry, czy tutaj napewno być fefco 472?" at bounding box center [258, 304] width 209 height 17
type textarea "dzień dobry, czy tutaj na pewno być fefco 472?"
click at [353, 326] on span "Send" at bounding box center [349, 327] width 13 height 6
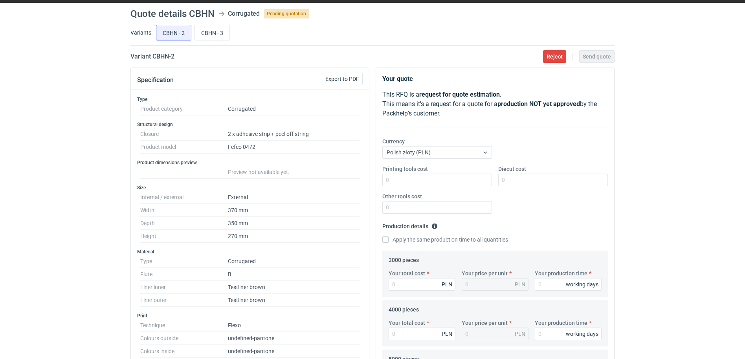
scroll to position [0, 0]
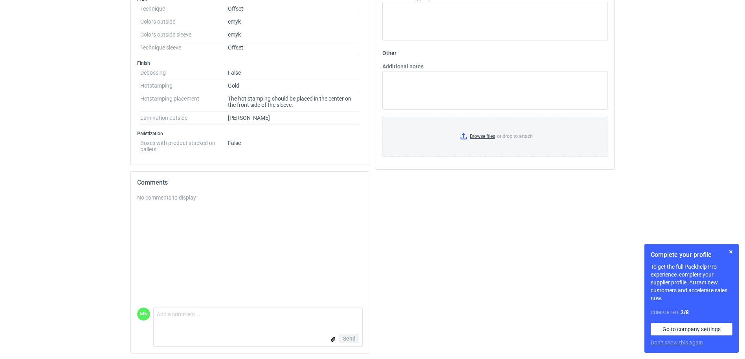
scroll to position [379, 0]
click at [178, 316] on textarea "Comment message" at bounding box center [258, 315] width 209 height 17
type textarea "dzień dobry, proszę o podanie wymiaru hotstampingu"
click at [345, 339] on span "Send" at bounding box center [349, 338] width 13 height 6
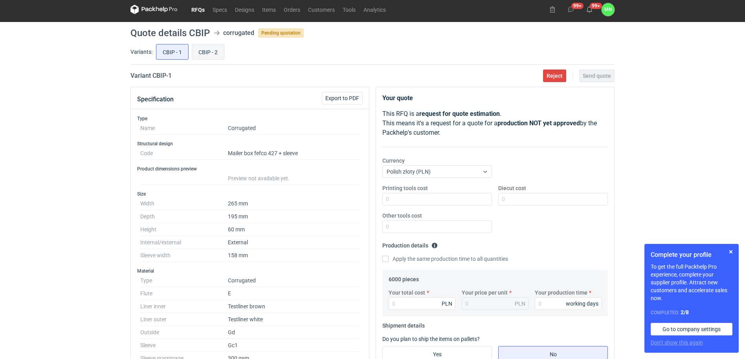
scroll to position [0, 0]
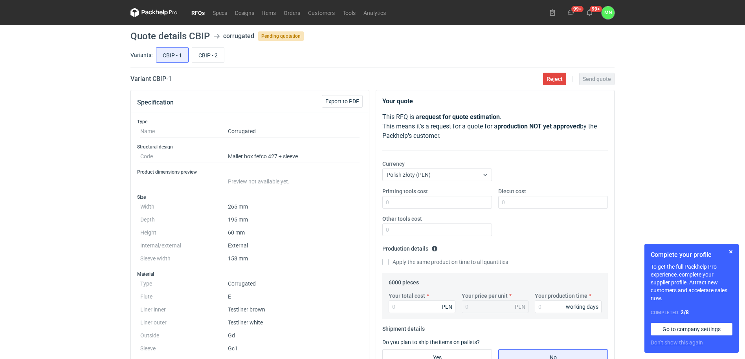
click at [199, 10] on link "RFQs" at bounding box center [197, 12] width 21 height 9
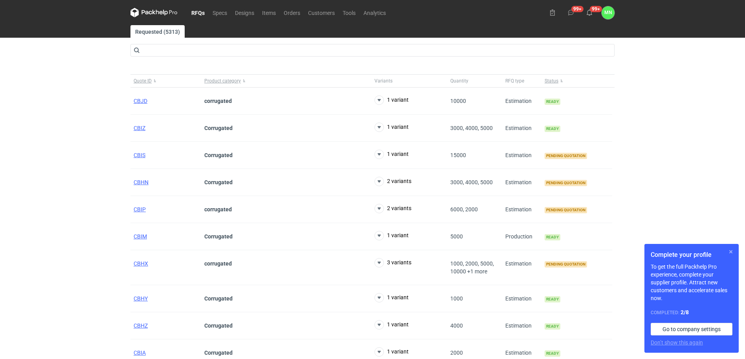
click at [729, 249] on button "button" at bounding box center [730, 251] width 9 height 9
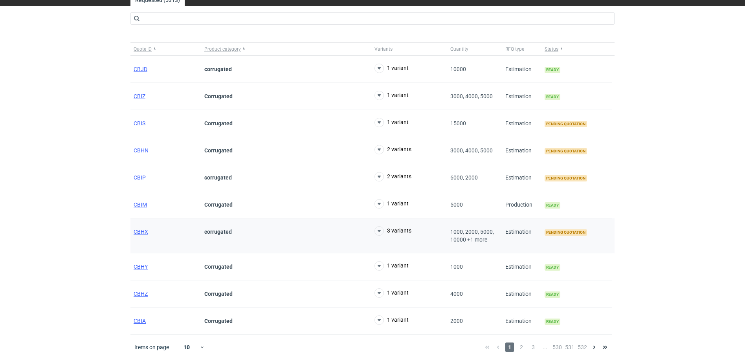
scroll to position [33, 0]
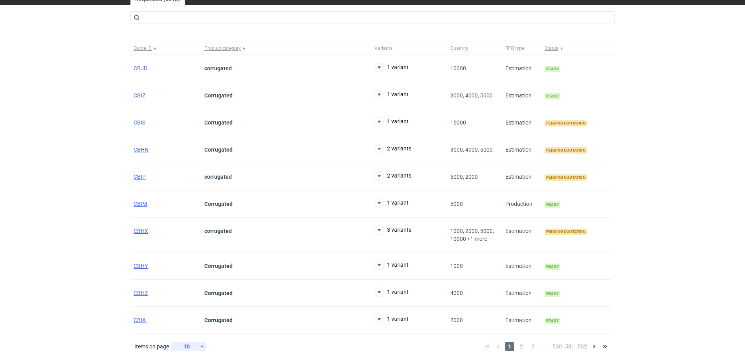
click at [193, 348] on div "10" at bounding box center [187, 346] width 26 height 11
click at [195, 321] on div "30" at bounding box center [189, 324] width 26 height 11
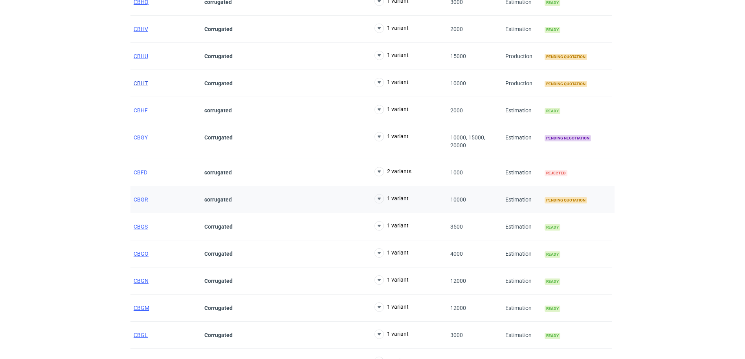
scroll to position [475, 0]
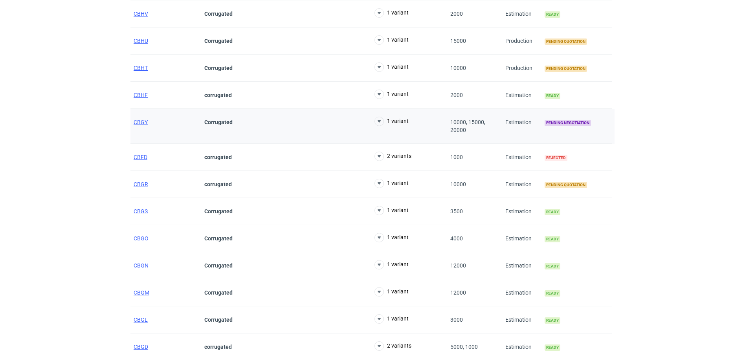
click at [138, 118] on div "CBGY" at bounding box center [165, 126] width 71 height 35
click at [139, 119] on span "CBGY" at bounding box center [141, 122] width 14 height 6
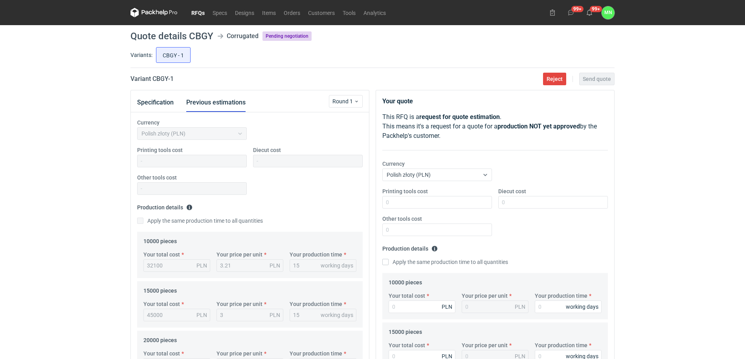
click at [156, 80] on h2 "Variant CBGY - 1" at bounding box center [151, 78] width 43 height 9
copy h2 "CBGY"
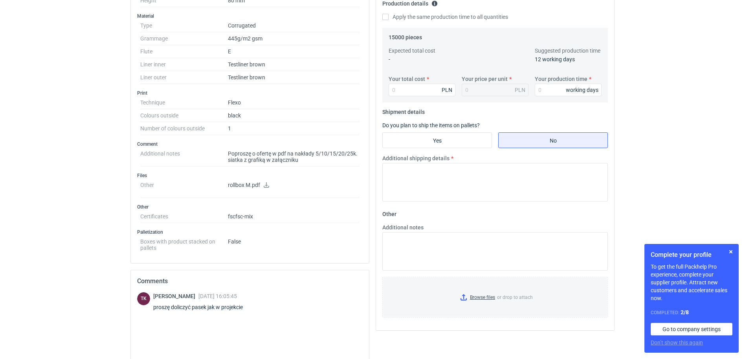
scroll to position [246, 0]
click at [265, 184] on icon at bounding box center [267, 185] width 6 height 6
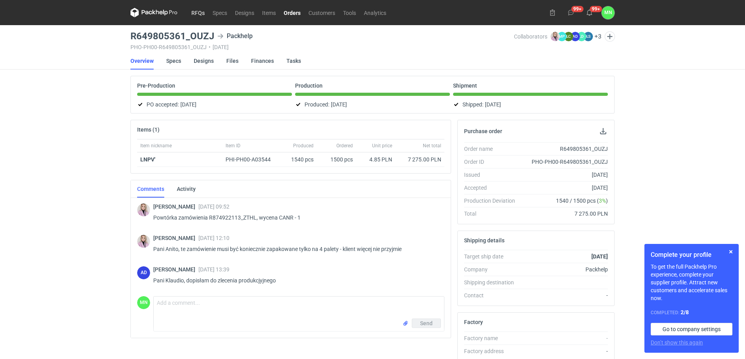
click at [191, 13] on link "RFQs" at bounding box center [197, 12] width 21 height 9
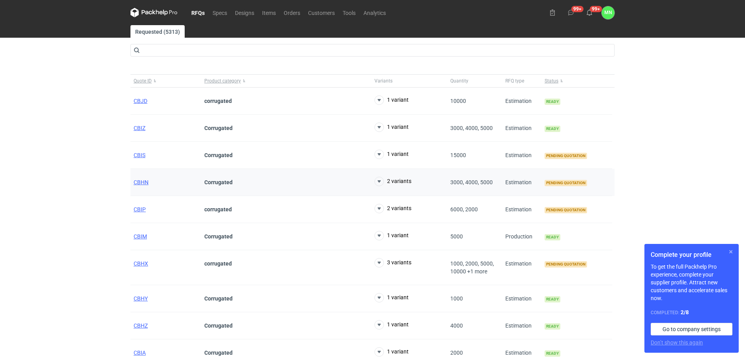
drag, startPoint x: 731, startPoint y: 250, endPoint x: 286, endPoint y: 176, distance: 451.7
click at [731, 250] on button "button" at bounding box center [730, 251] width 9 height 9
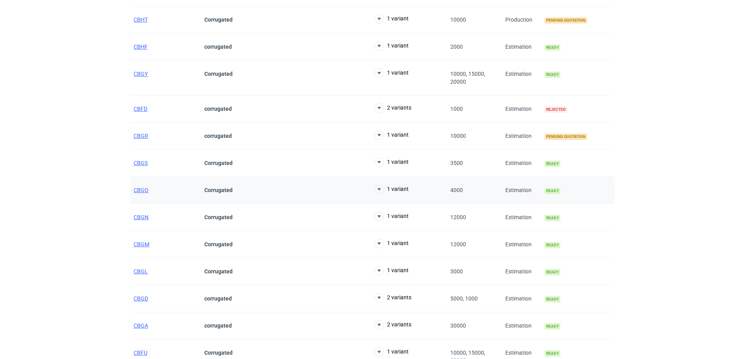
scroll to position [591, 0]
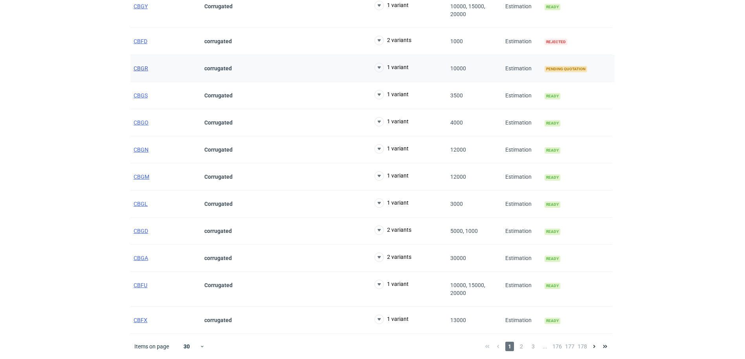
click at [134, 66] on span "CBGR" at bounding box center [141, 68] width 15 height 6
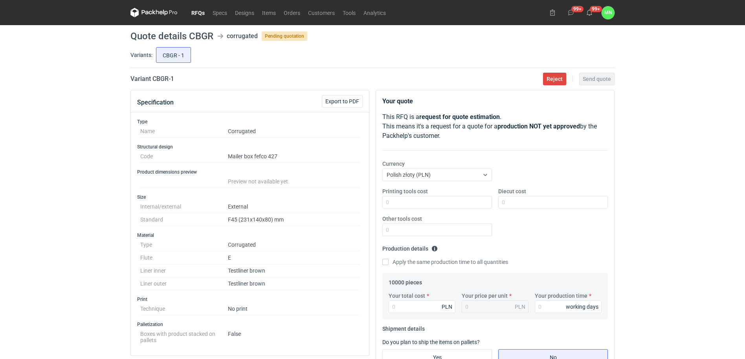
click at [253, 220] on dd "F45 (231x140x80) mm" at bounding box center [294, 219] width 132 height 13
copy dd "231x140x80"
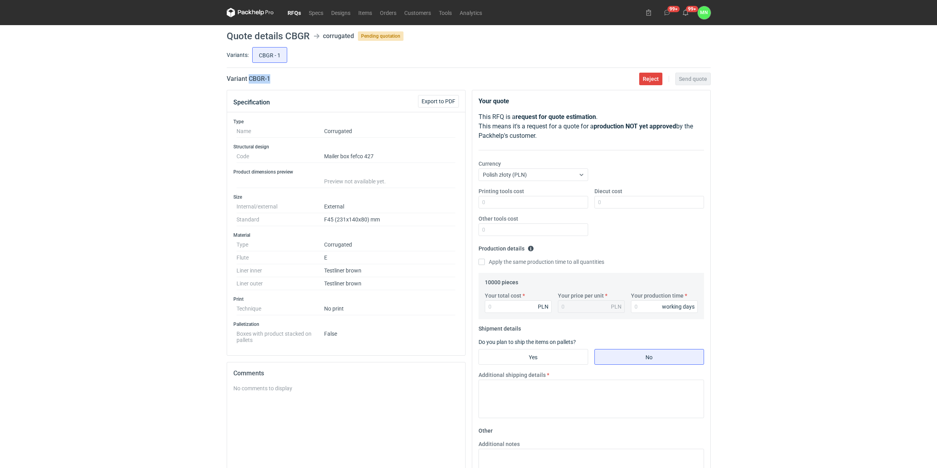
drag, startPoint x: 275, startPoint y: 75, endPoint x: 250, endPoint y: 75, distance: 25.9
click at [250, 75] on div "Variant CBGR - 1 Reject Send quote" at bounding box center [469, 78] width 484 height 9
copy h2 "CBGR - 1"
click at [508, 301] on div "Your total cost PLN" at bounding box center [518, 302] width 73 height 21
click at [509, 301] on input "Your total cost" at bounding box center [518, 307] width 67 height 13
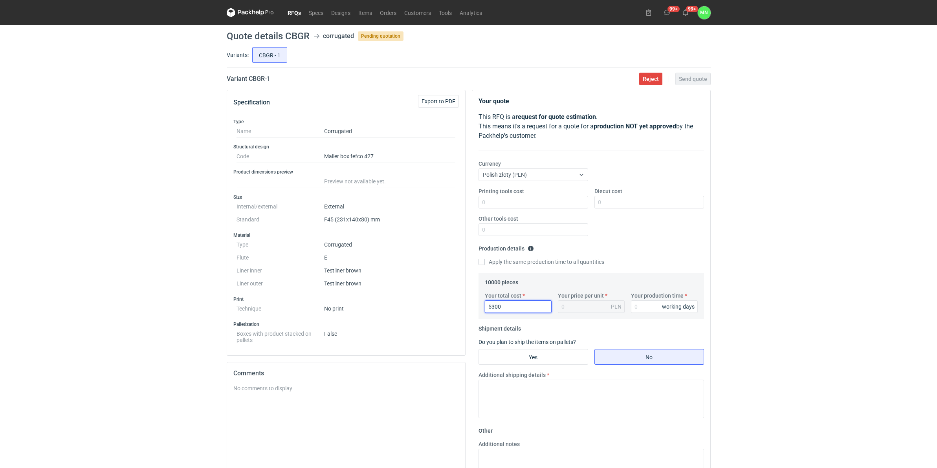
type input "5300"
type input "0.53"
type input "10"
click at [254, 77] on h2 "Variant CBGR - 1" at bounding box center [249, 78] width 44 height 9
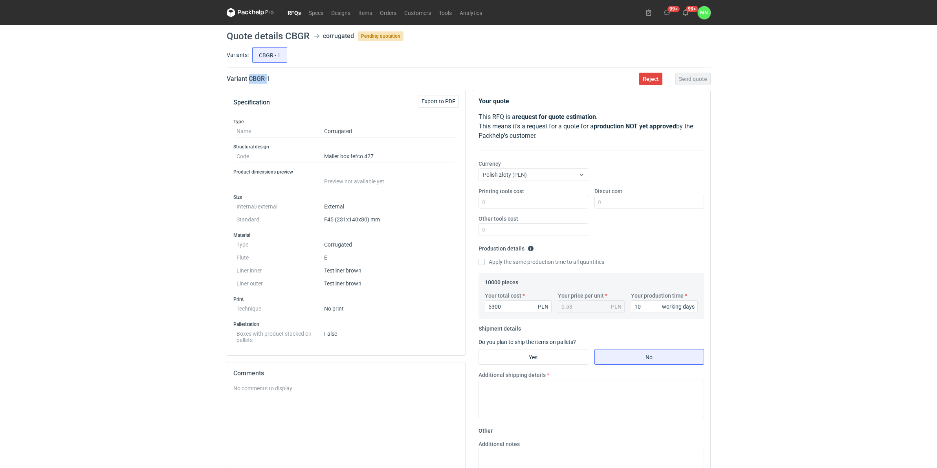
copy h2 "CBGR"
click at [511, 357] on input "Yes" at bounding box center [533, 357] width 109 height 15
radio input "true"
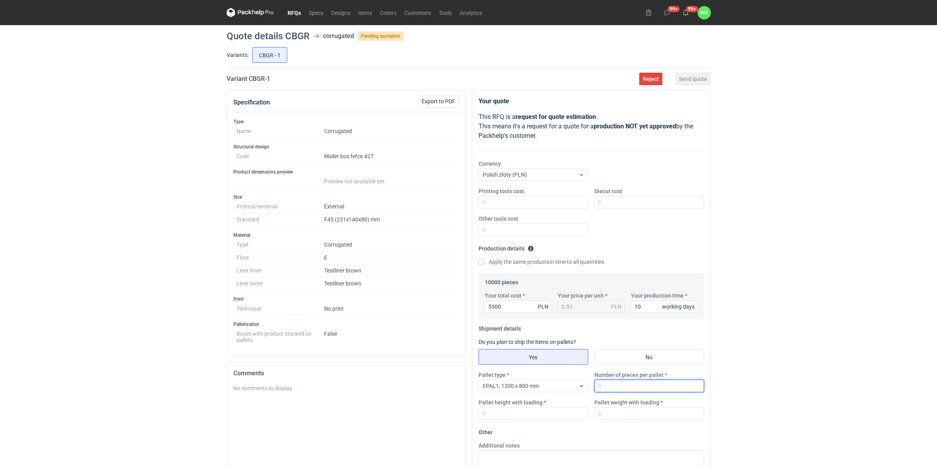
click at [624, 359] on input "Number of pieces per pallet" at bounding box center [650, 386] width 110 height 13
type input "3300"
click at [564, 359] on input "Pallet height with loading" at bounding box center [534, 414] width 110 height 13
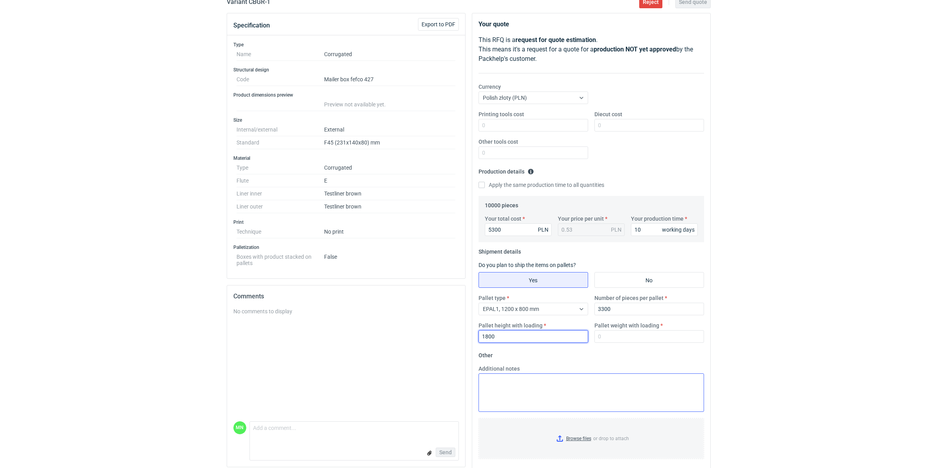
scroll to position [88, 0]
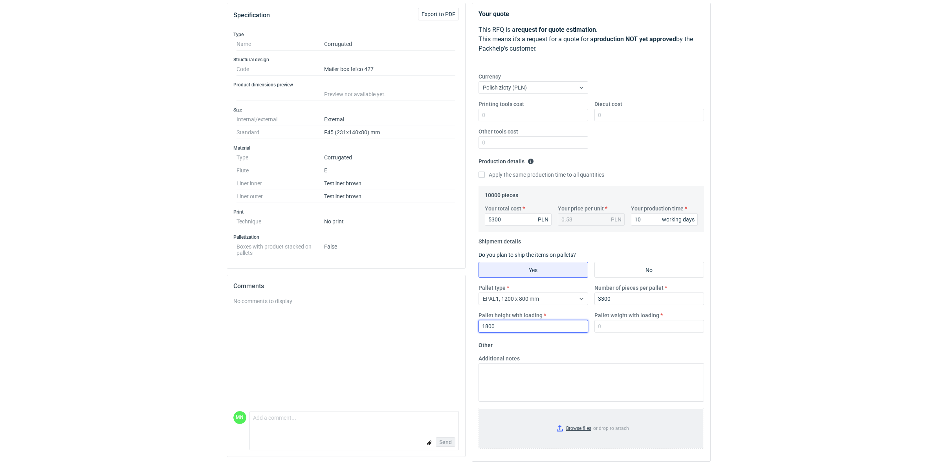
type input "1800"
click at [580, 359] on input "Browse files or drop to attach" at bounding box center [591, 428] width 224 height 39
click at [626, 322] on input "Pallet weight with loading" at bounding box center [650, 325] width 110 height 13
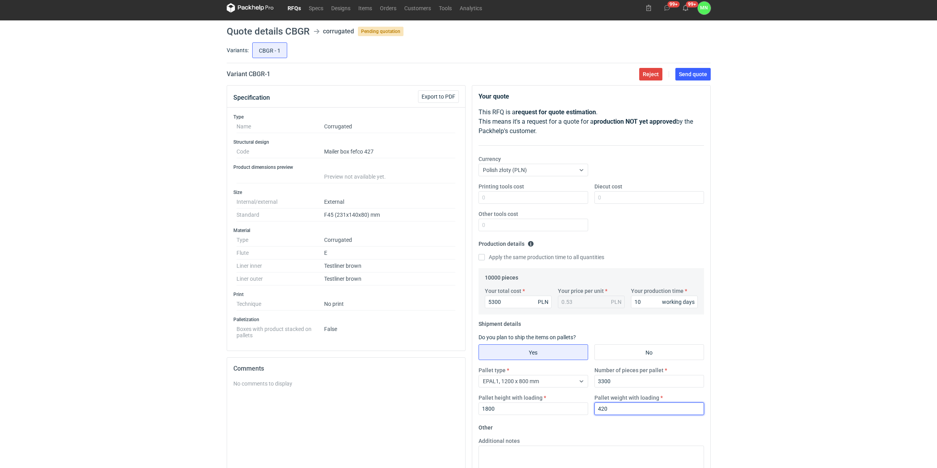
scroll to position [0, 0]
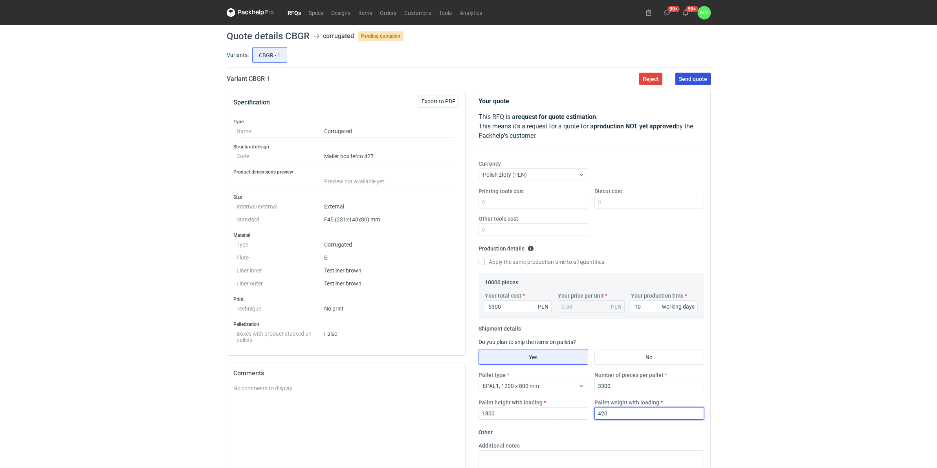
type input "420"
click at [680, 77] on span "Send quote" at bounding box center [693, 79] width 28 height 6
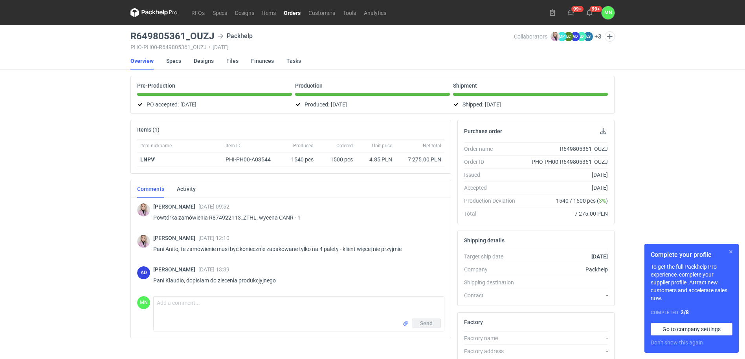
click at [731, 250] on button "button" at bounding box center [730, 251] width 9 height 9
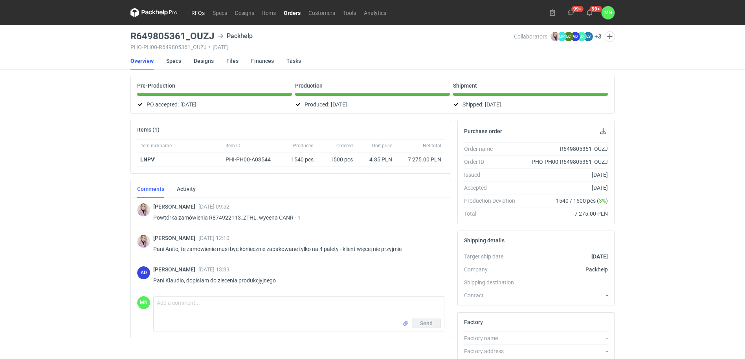
click at [197, 12] on link "RFQs" at bounding box center [197, 12] width 21 height 9
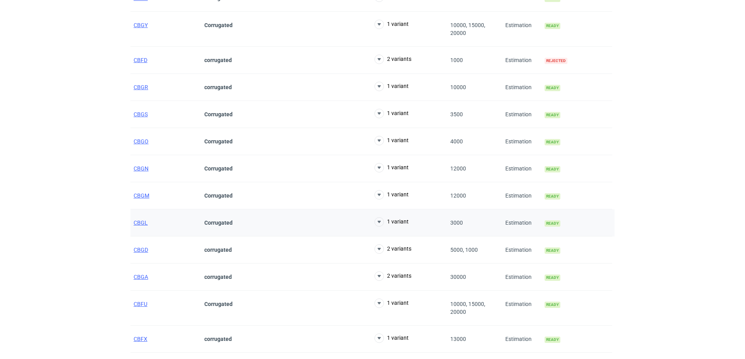
scroll to position [591, 0]
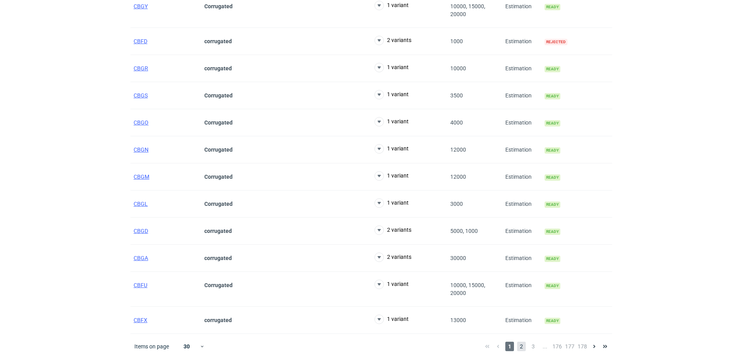
click at [518, 350] on span "2" at bounding box center [521, 346] width 9 height 9
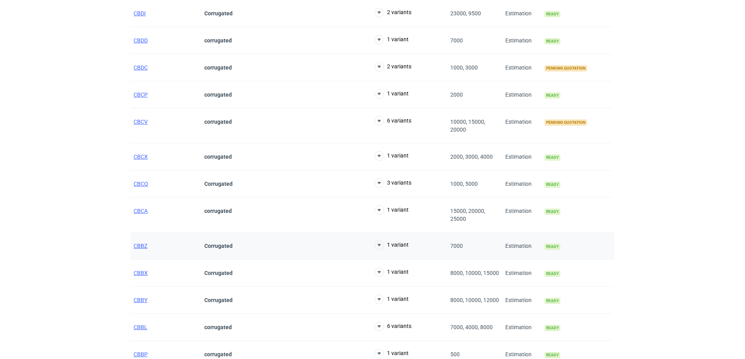
scroll to position [442, 0]
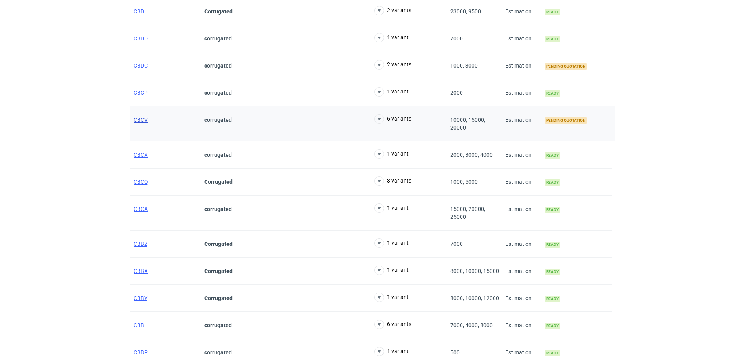
click at [137, 117] on span "CBCV" at bounding box center [141, 120] width 14 height 6
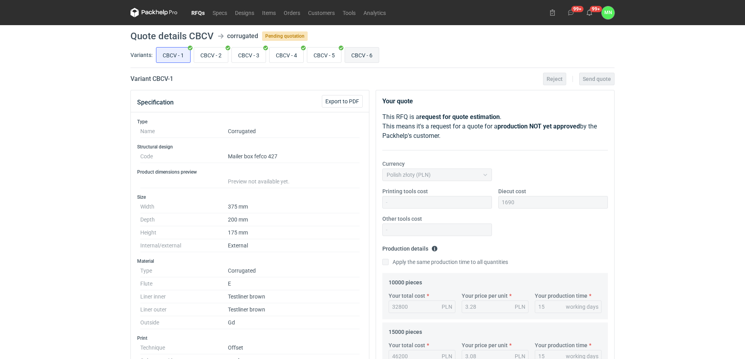
click at [362, 53] on input "CBCV - 6" at bounding box center [362, 55] width 34 height 15
radio input "true"
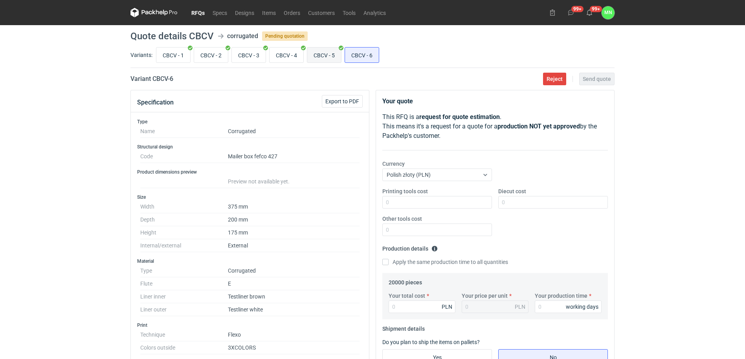
click at [330, 57] on input "CBCV - 5" at bounding box center [324, 55] width 34 height 15
radio input "true"
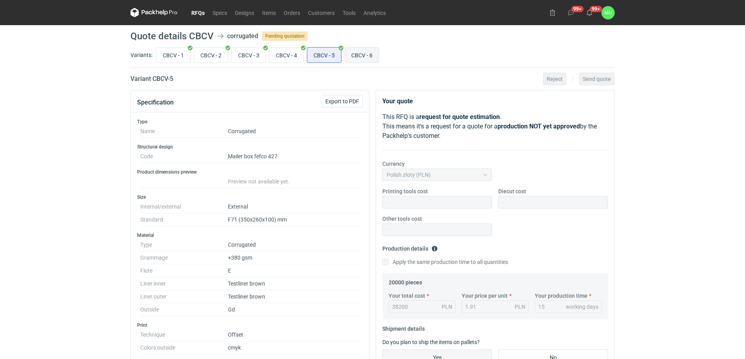
click at [359, 55] on input "CBCV - 6" at bounding box center [362, 55] width 34 height 15
radio input "true"
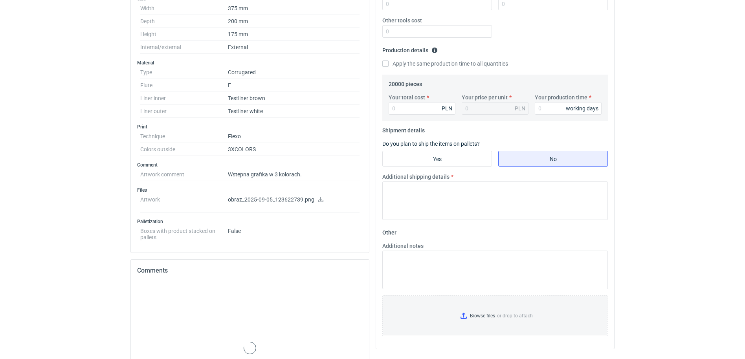
scroll to position [287, 0]
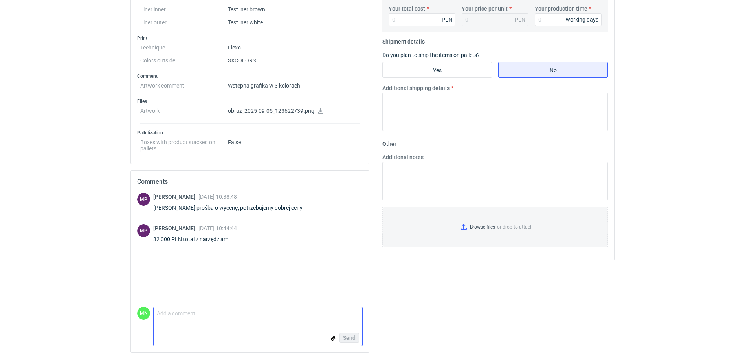
click at [184, 314] on textarea "Comment message" at bounding box center [258, 315] width 209 height 17
type textarea "P"
type textarea "Dzień dobry Panie Michale, czy udało się Panu ustalić odnośnie kolorystyki na g…"
click at [349, 338] on span "Send" at bounding box center [349, 338] width 13 height 6
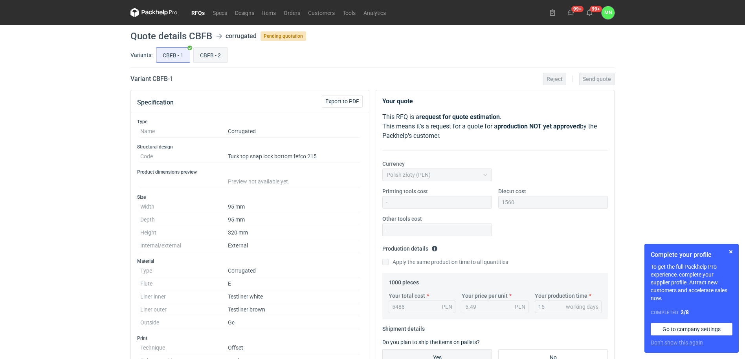
click at [217, 53] on input "CBFB - 2" at bounding box center [210, 55] width 33 height 15
radio input "true"
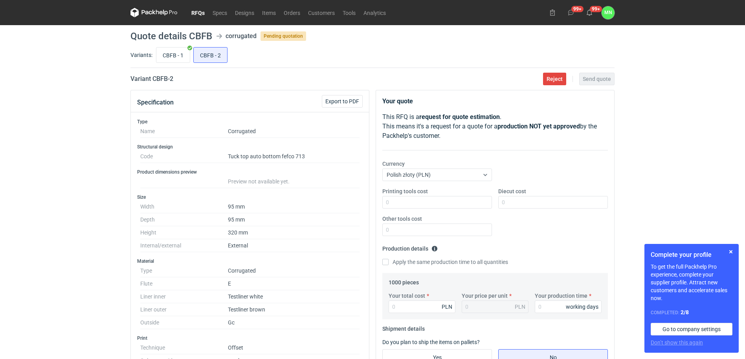
click at [154, 49] on div "CBFB - 1 CBFB - 2" at bounding box center [384, 55] width 460 height 19
click at [170, 53] on input "CBFB - 1" at bounding box center [172, 55] width 33 height 15
radio input "true"
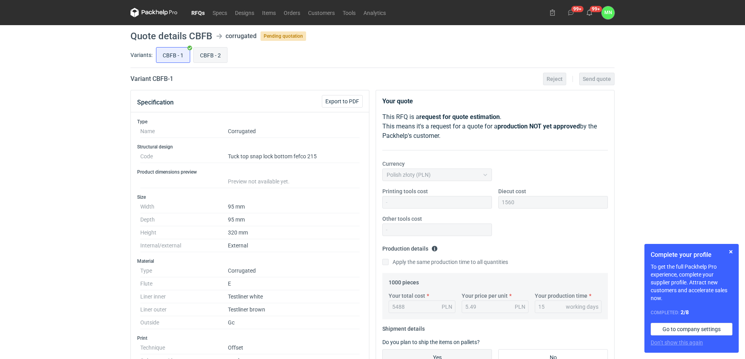
click at [221, 54] on input "CBFB - 2" at bounding box center [210, 55] width 33 height 15
radio input "true"
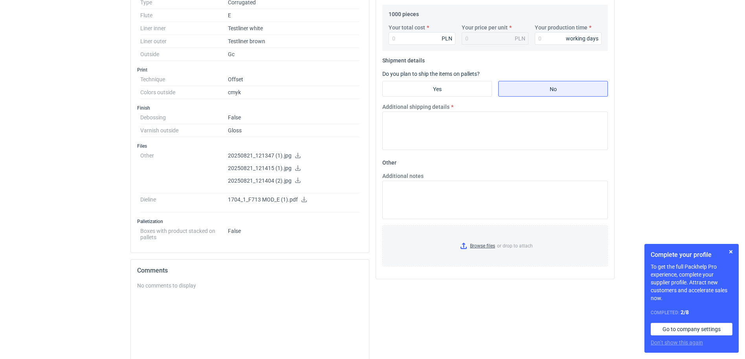
scroll to position [295, 0]
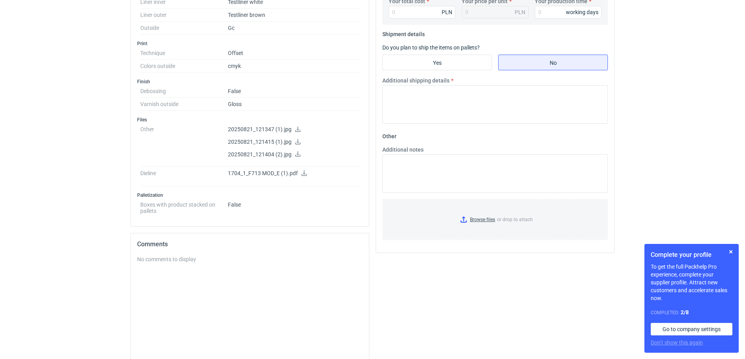
click at [304, 174] on icon at bounding box center [304, 174] width 6 height 6
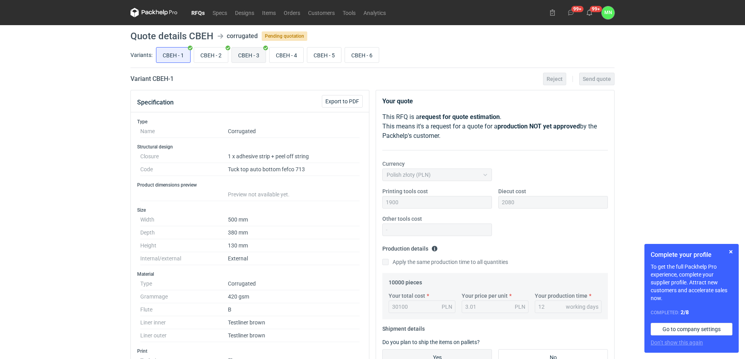
click at [260, 57] on input "CBEH - 3" at bounding box center [249, 55] width 34 height 15
radio input "true"
click at [282, 54] on input "CBEH - 4" at bounding box center [287, 55] width 34 height 15
radio input "true"
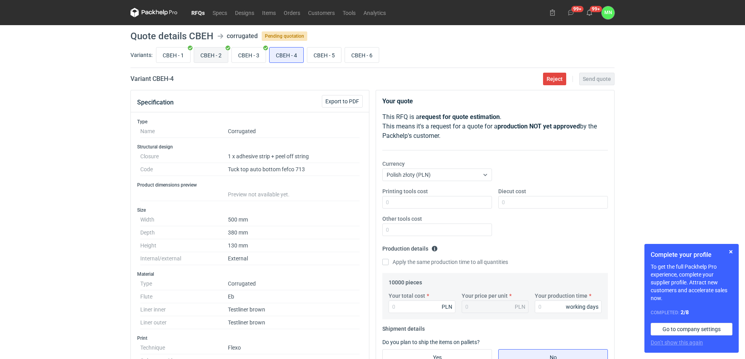
click at [200, 53] on input "CBEH - 2" at bounding box center [211, 55] width 34 height 15
radio input "true"
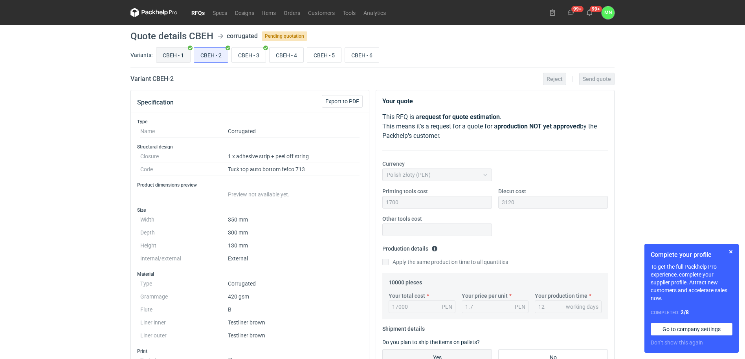
click at [184, 53] on input "CBEH - 1" at bounding box center [173, 55] width 34 height 15
radio input "true"
click at [296, 54] on input "CBEH - 4" at bounding box center [287, 55] width 34 height 15
radio input "true"
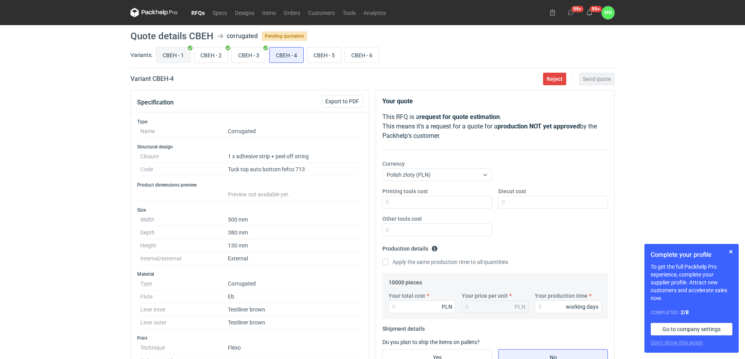
click at [178, 53] on input "CBEH - 1" at bounding box center [173, 55] width 34 height 15
radio input "true"
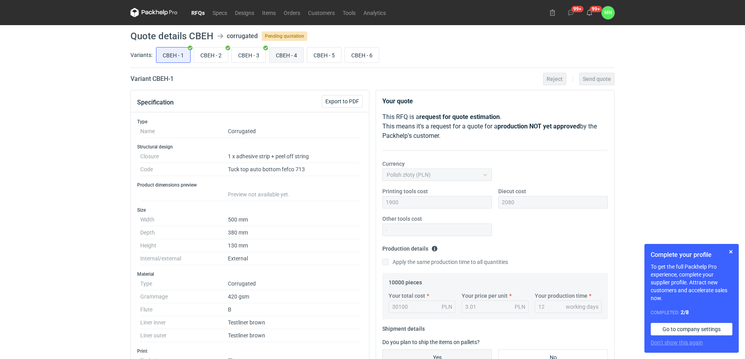
click at [295, 55] on input "CBEH - 4" at bounding box center [287, 55] width 34 height 15
radio input "true"
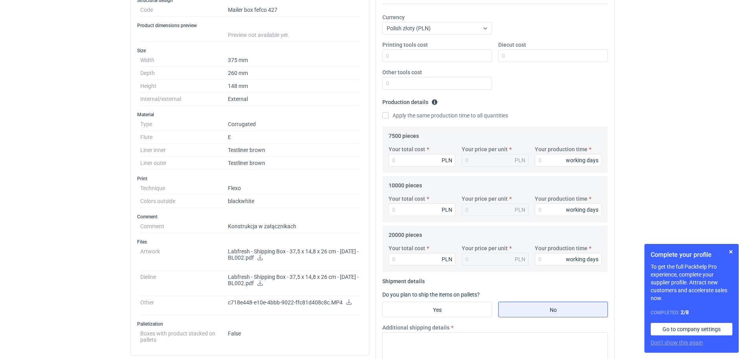
scroll to position [147, 0]
click at [263, 257] on icon at bounding box center [260, 257] width 6 height 6
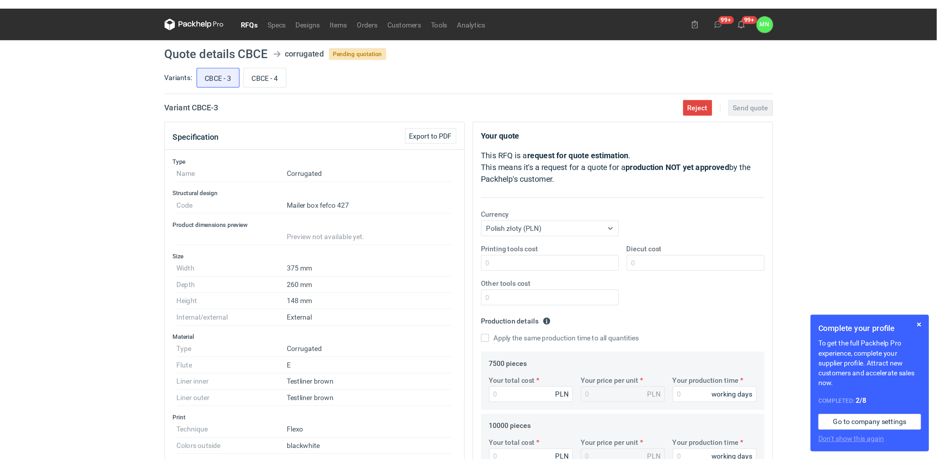
scroll to position [0, 0]
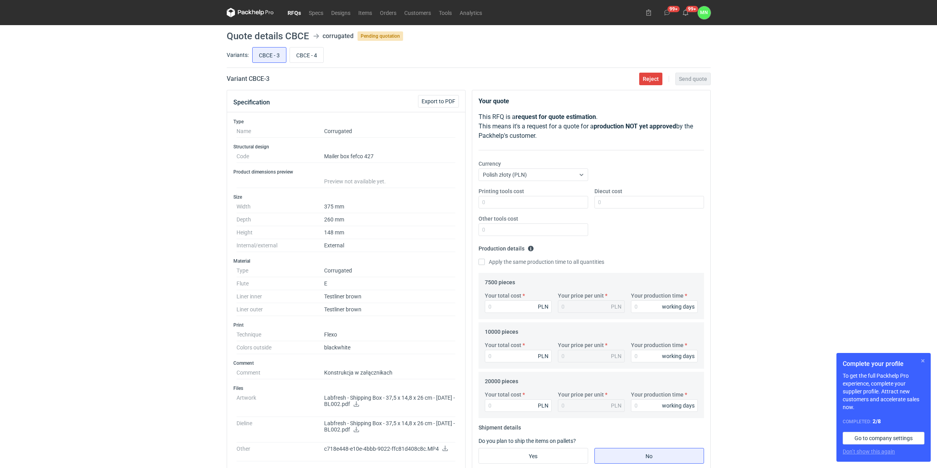
click at [747, 359] on button "button" at bounding box center [922, 360] width 9 height 9
